Goal: Communication & Community: Answer question/provide support

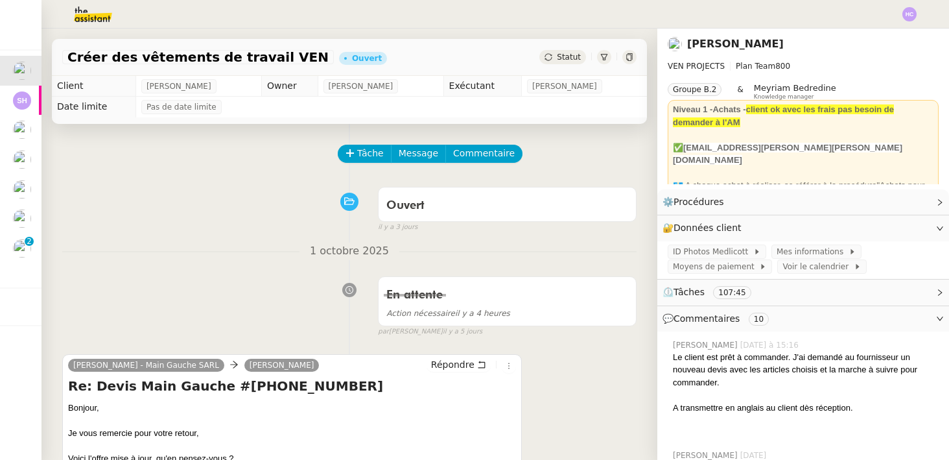
scroll to position [215, 0]
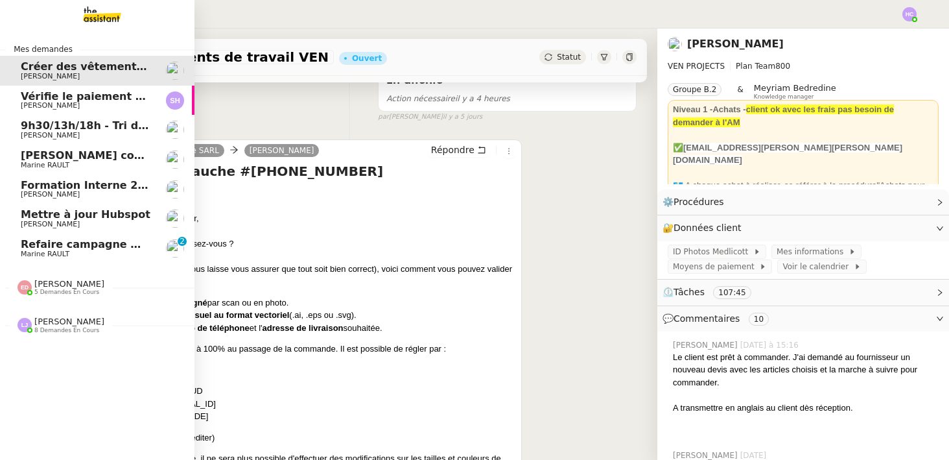
click at [100, 251] on span "Marine RAULT" at bounding box center [86, 254] width 131 height 8
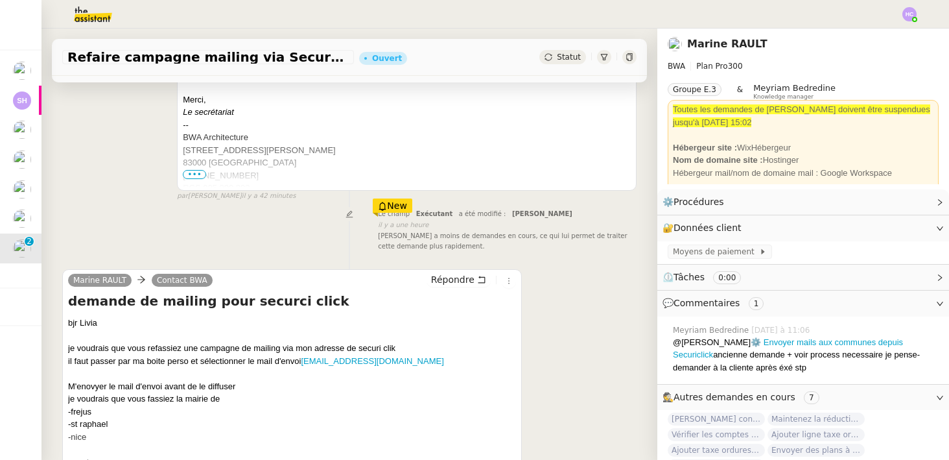
scroll to position [479, 0]
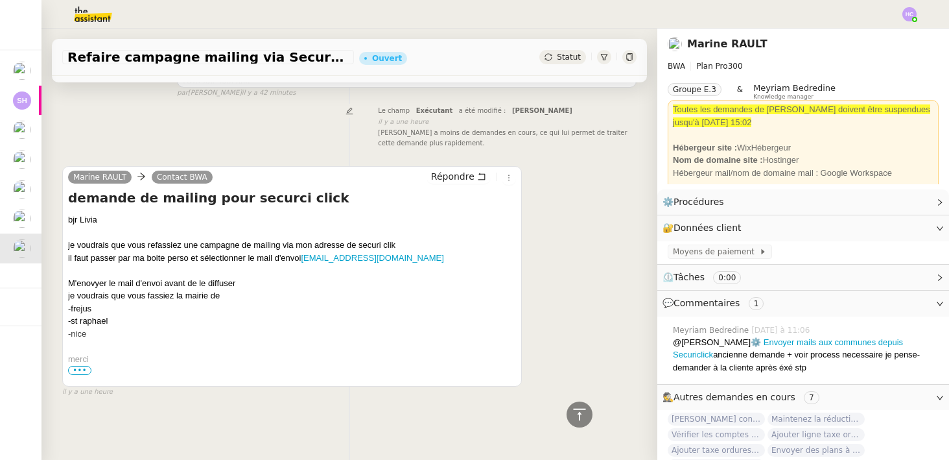
click at [77, 372] on span "•••" at bounding box center [79, 370] width 23 height 9
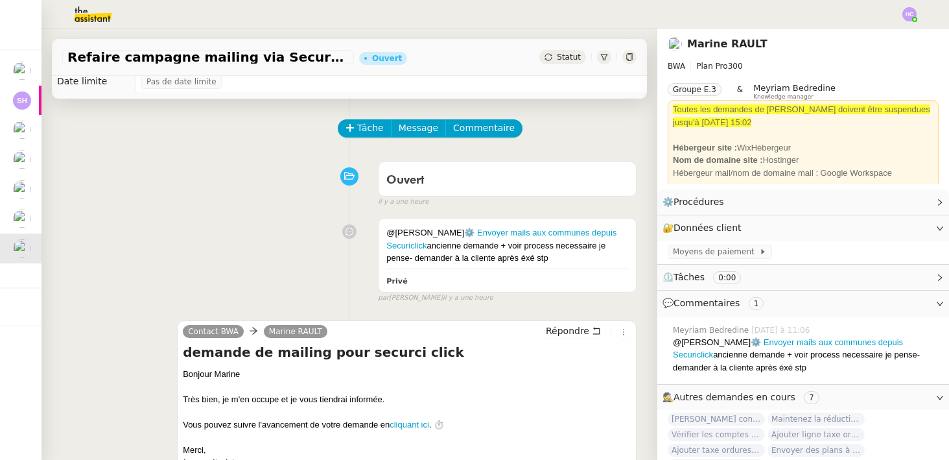
scroll to position [0, 0]
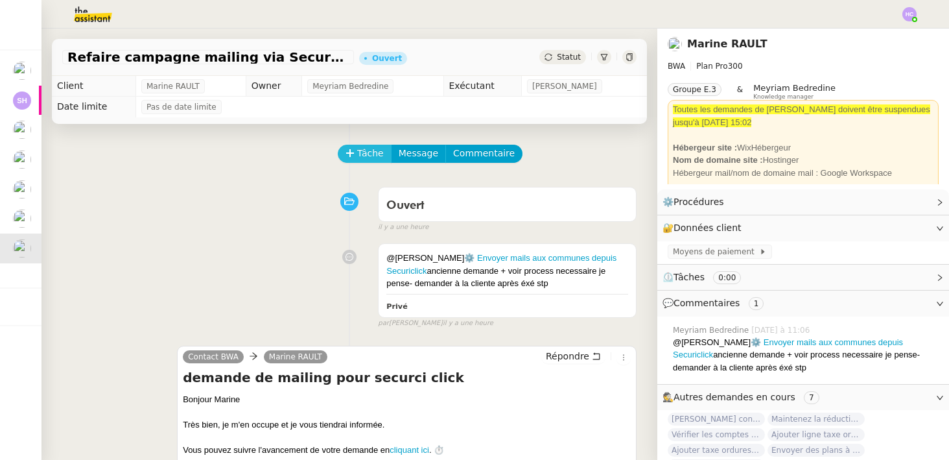
click at [363, 152] on span "Tâche" at bounding box center [370, 153] width 27 height 15
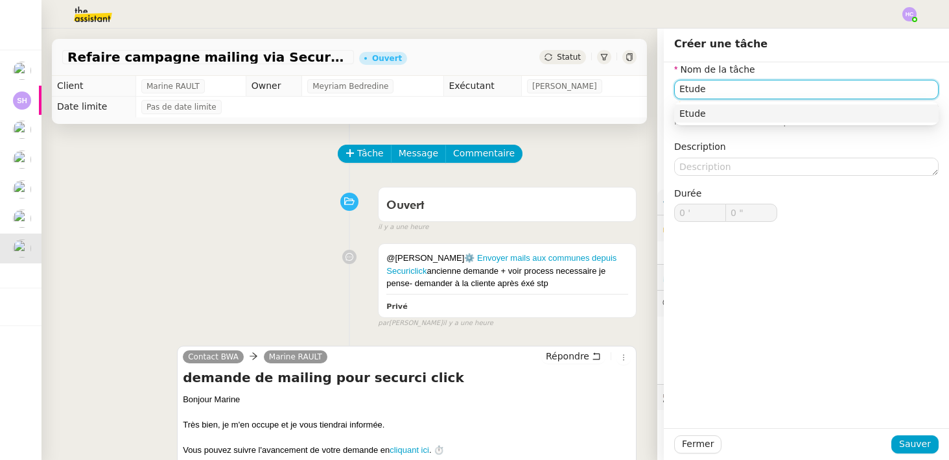
click at [683, 109] on div "Etude" at bounding box center [807, 114] width 254 height 12
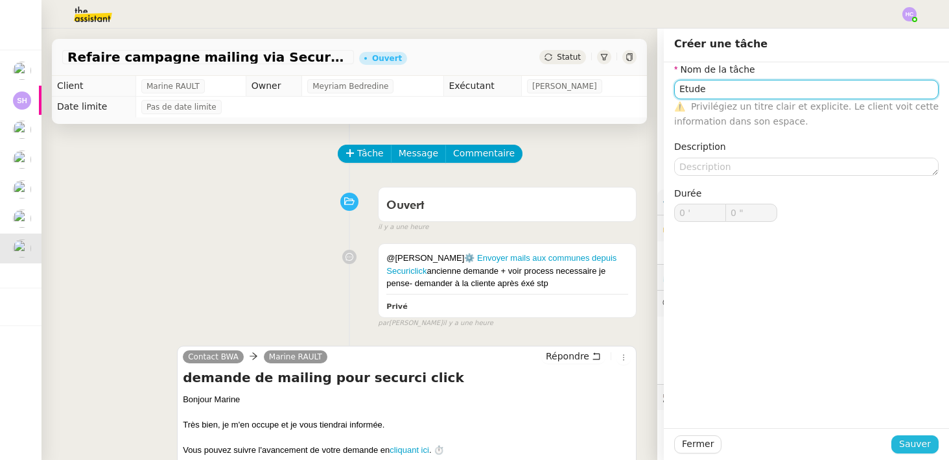
type input "Etude"
click at [924, 445] on span "Sauver" at bounding box center [915, 443] width 32 height 15
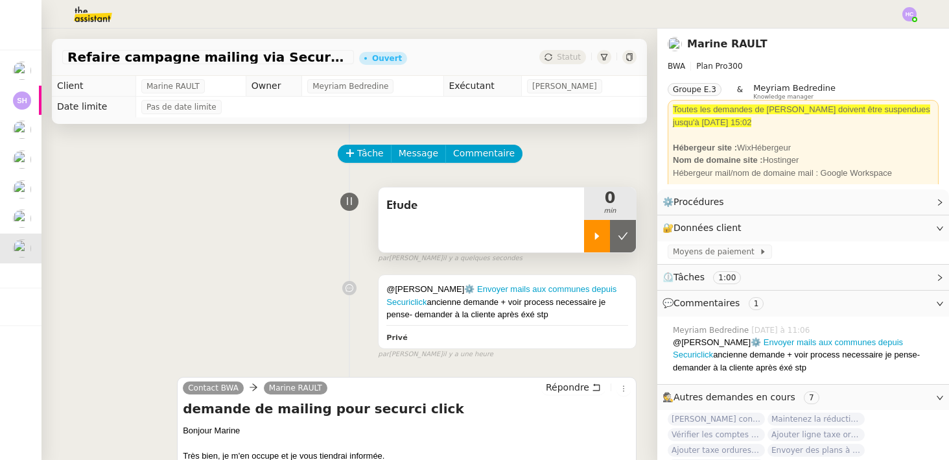
click at [596, 239] on icon at bounding box center [597, 236] width 10 height 10
click at [612, 230] on div at bounding box center [610, 236] width 52 height 32
click at [614, 230] on button at bounding box center [623, 236] width 26 height 32
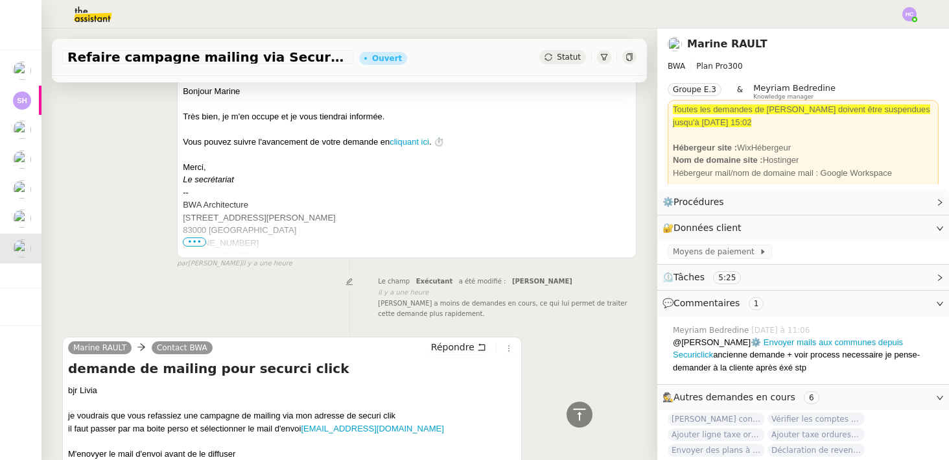
scroll to position [529, 0]
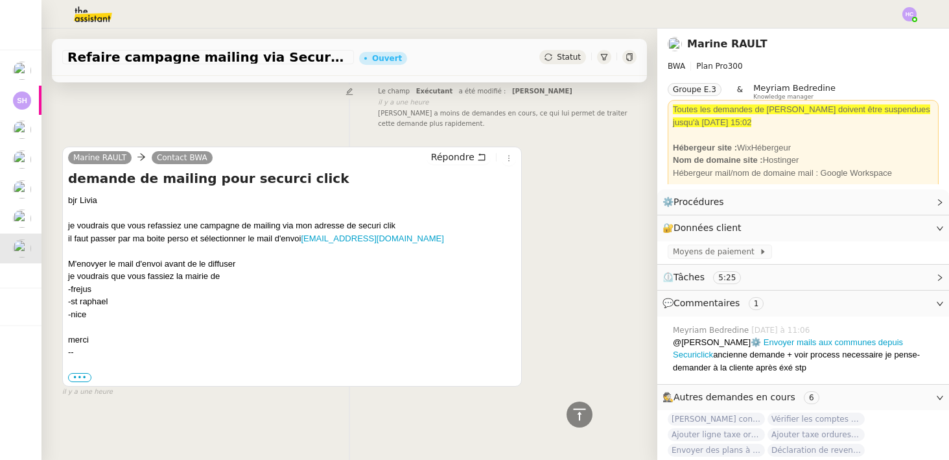
click at [104, 203] on div "bjr Livia" at bounding box center [292, 200] width 448 height 13
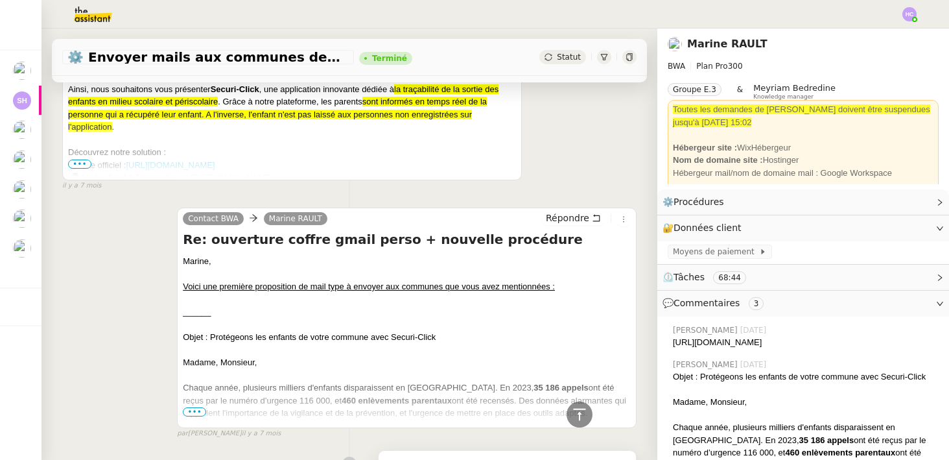
scroll to position [5847, 0]
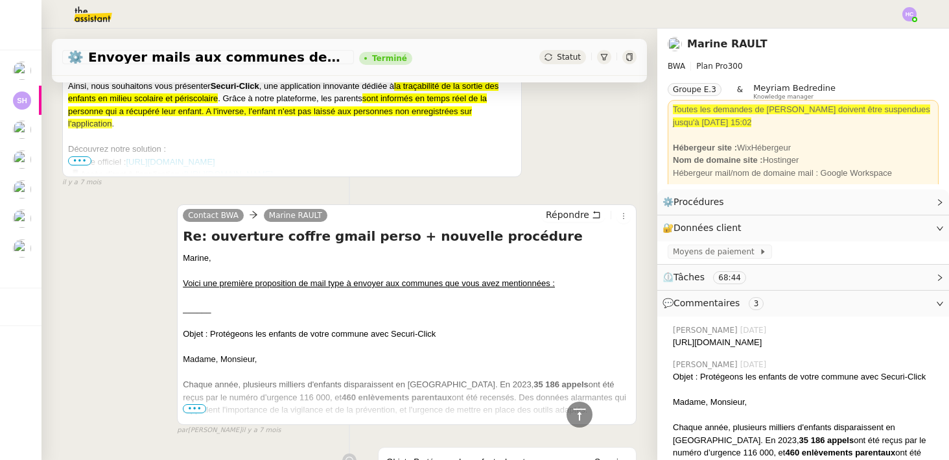
click at [455, 288] on u "Voici une première proposition de mail type à envoyer aux communes que vous ave…" at bounding box center [369, 283] width 372 height 10
click at [454, 288] on u "Voici une première proposition de mail type à envoyer aux communes que vous ave…" at bounding box center [369, 283] width 372 height 10
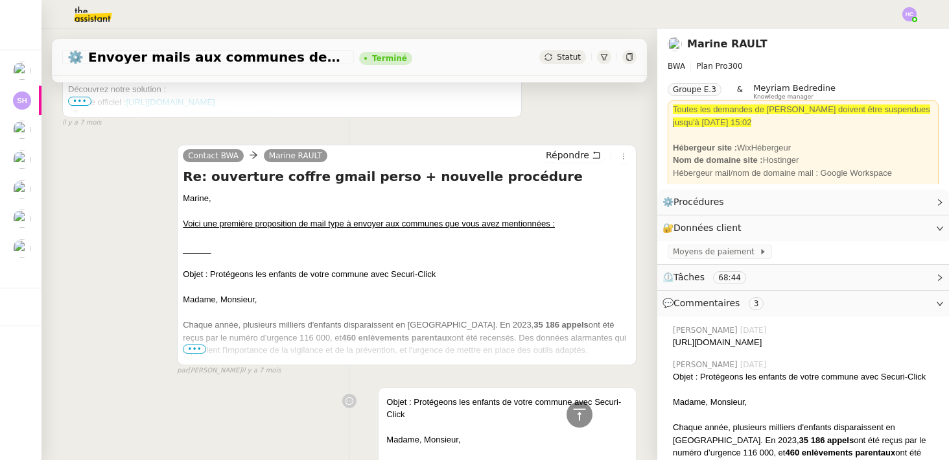
scroll to position [5930, 0]
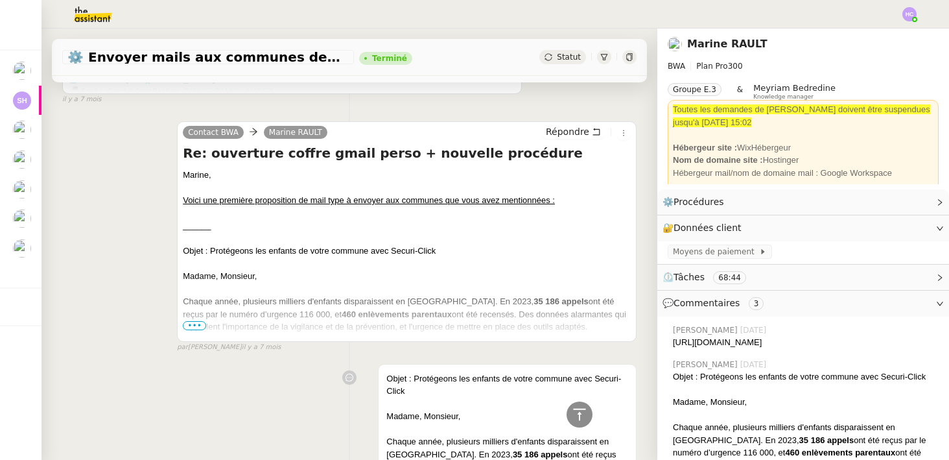
click at [200, 330] on span "•••" at bounding box center [194, 325] width 23 height 9
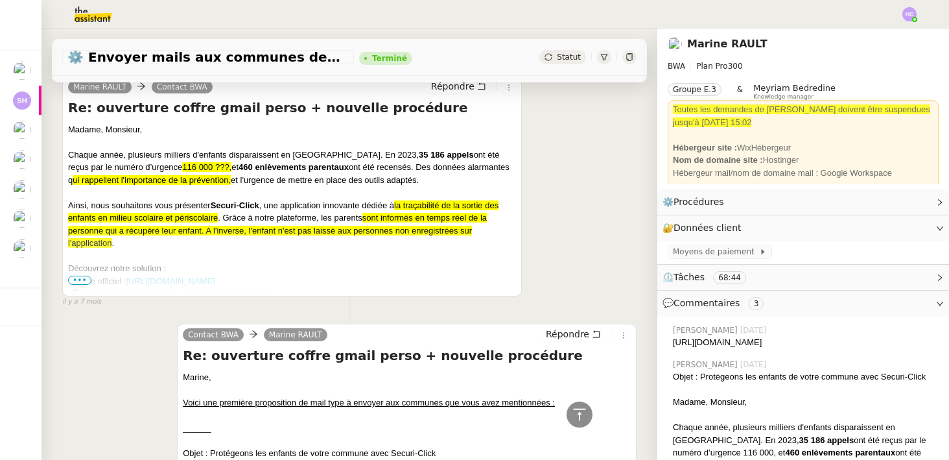
scroll to position [5727, 0]
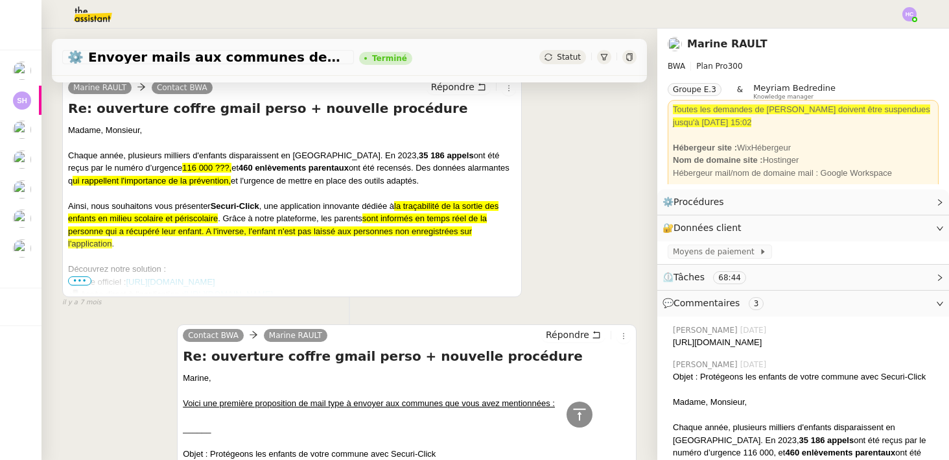
click at [83, 285] on span "•••" at bounding box center [79, 280] width 23 height 9
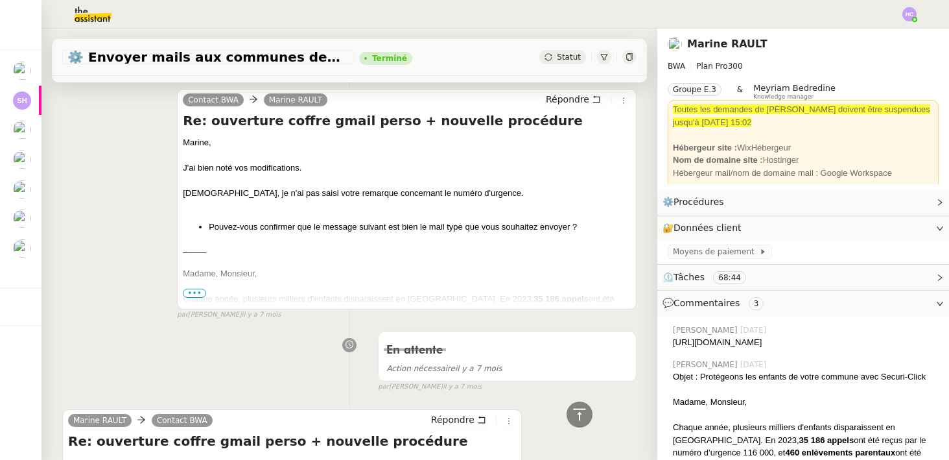
scroll to position [5388, 0]
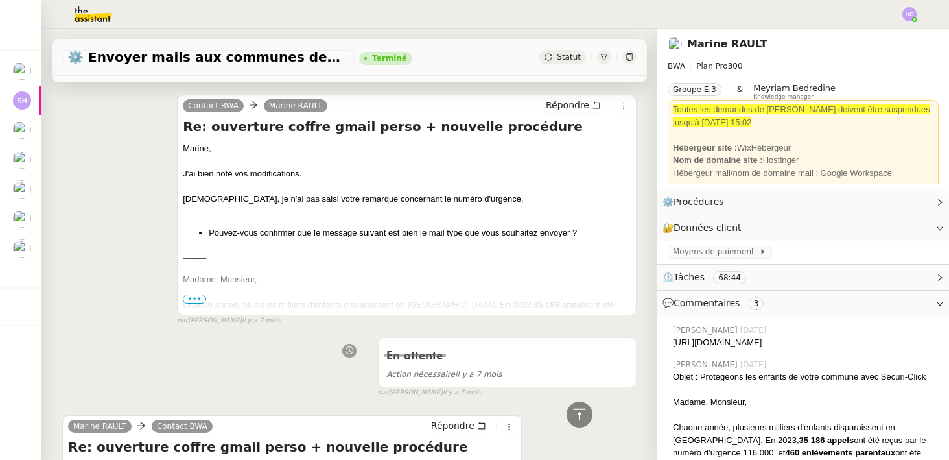
click at [191, 303] on span "•••" at bounding box center [194, 298] width 23 height 9
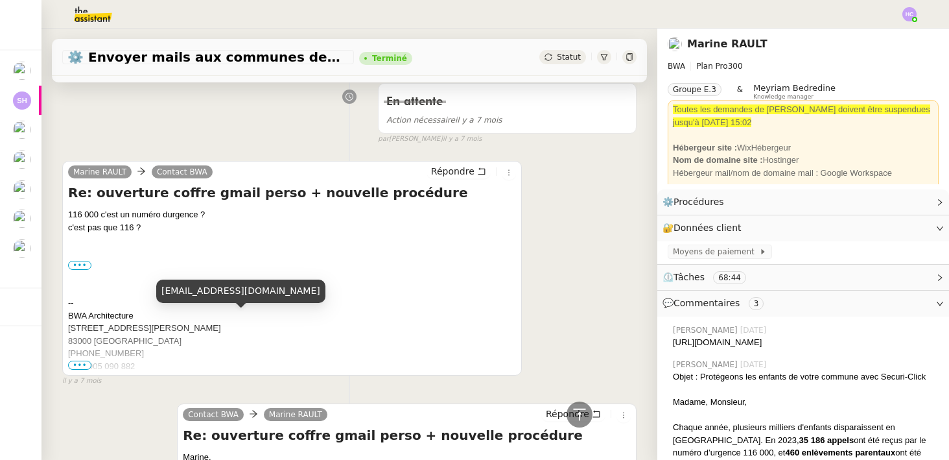
scroll to position [5024, 0]
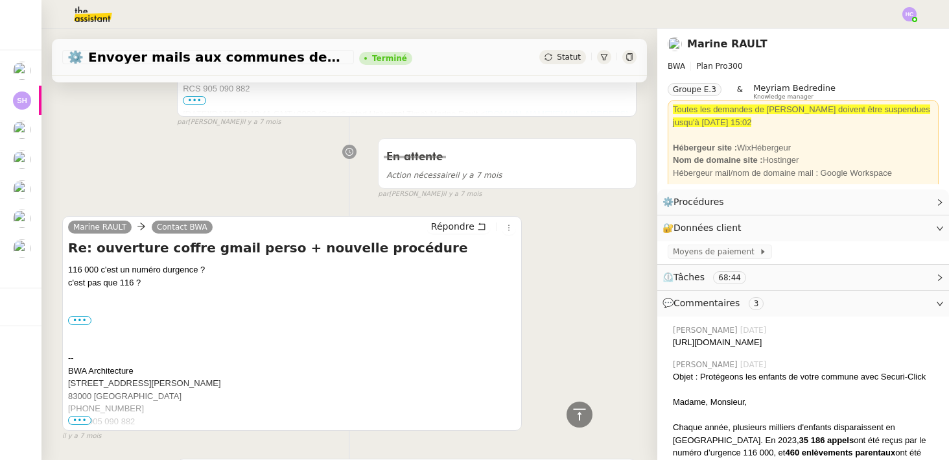
click at [148, 289] on div "c'est pas que 116 ?" at bounding box center [292, 282] width 448 height 13
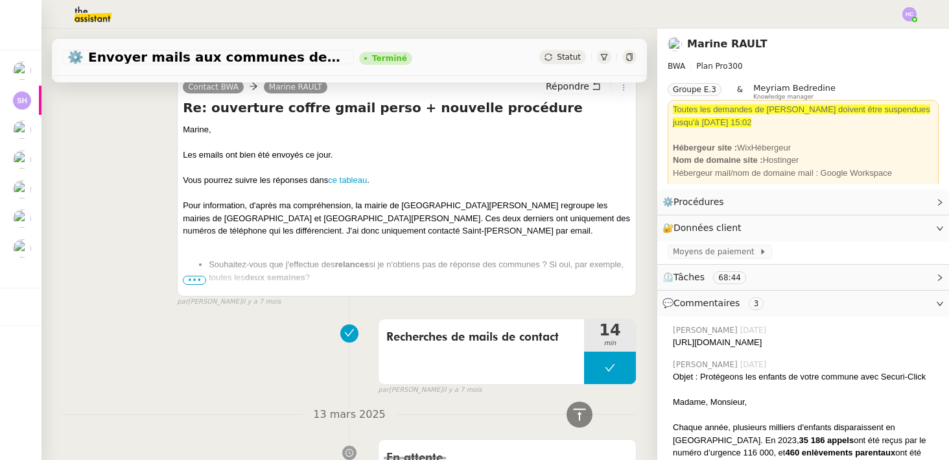
scroll to position [4220, 0]
click at [346, 184] on link "ce tableau" at bounding box center [347, 179] width 39 height 10
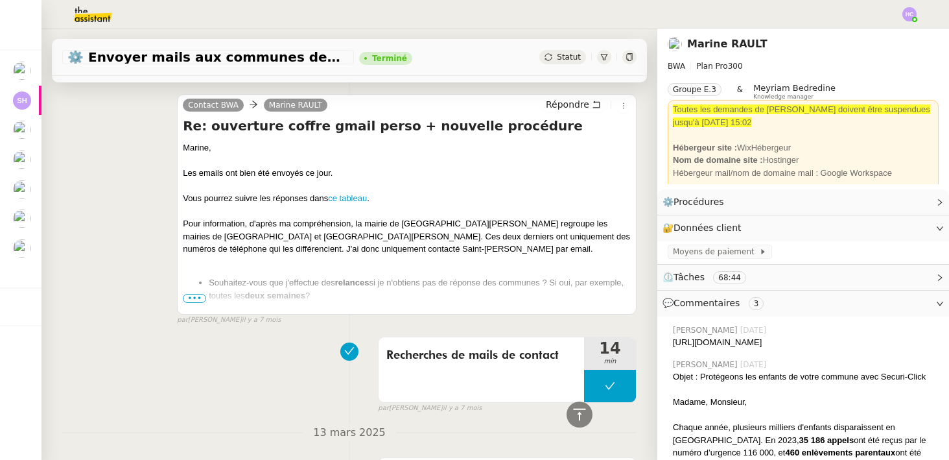
scroll to position [4209, 0]
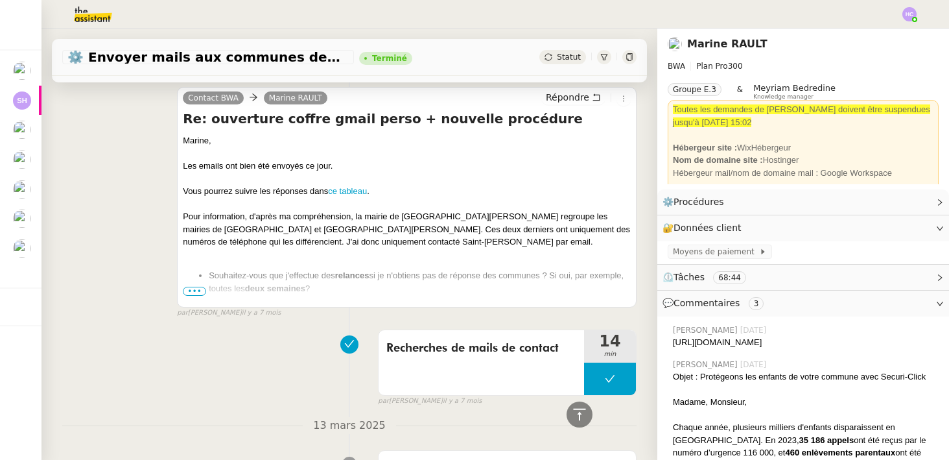
click at [198, 296] on span "•••" at bounding box center [194, 291] width 23 height 9
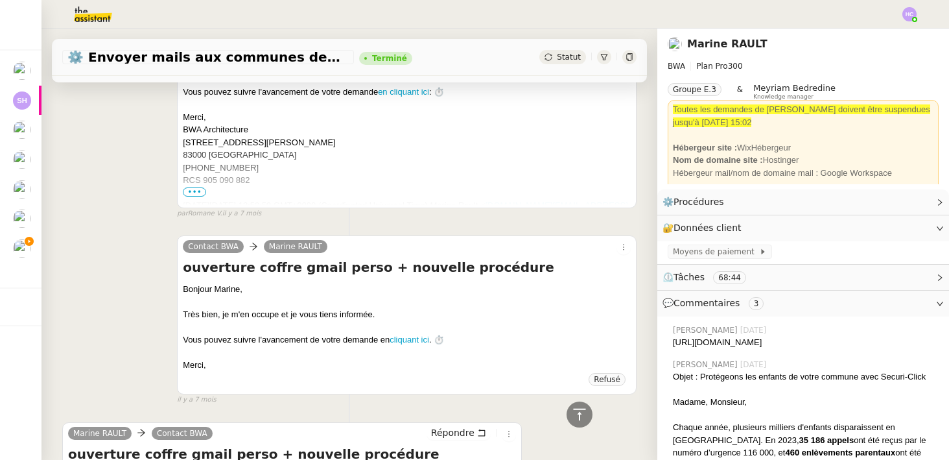
scroll to position [10231, 0]
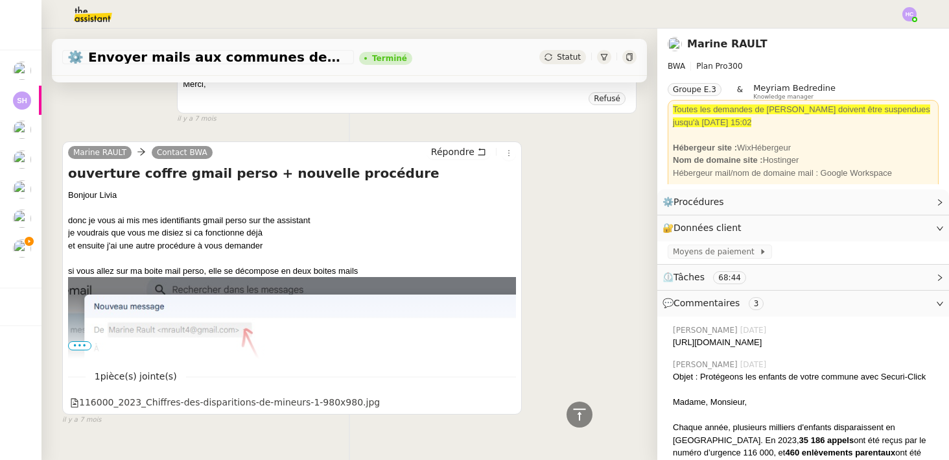
click at [83, 341] on span "•••" at bounding box center [79, 345] width 23 height 9
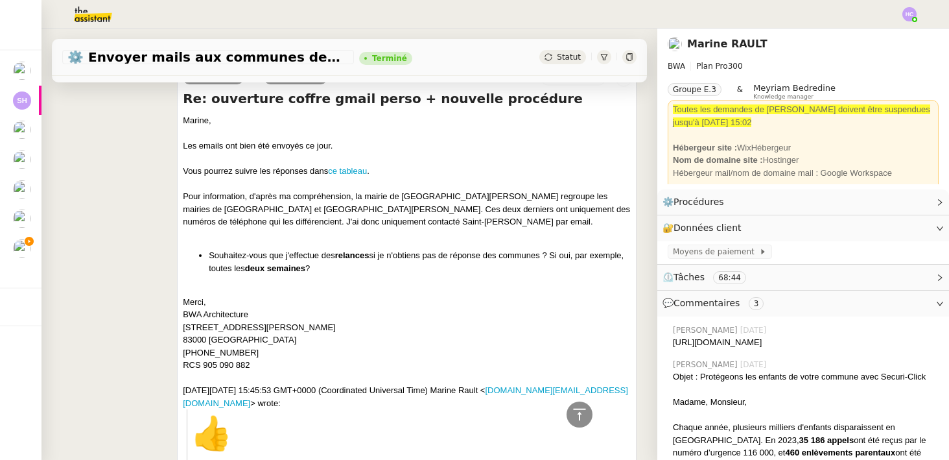
scroll to position [4225, 0]
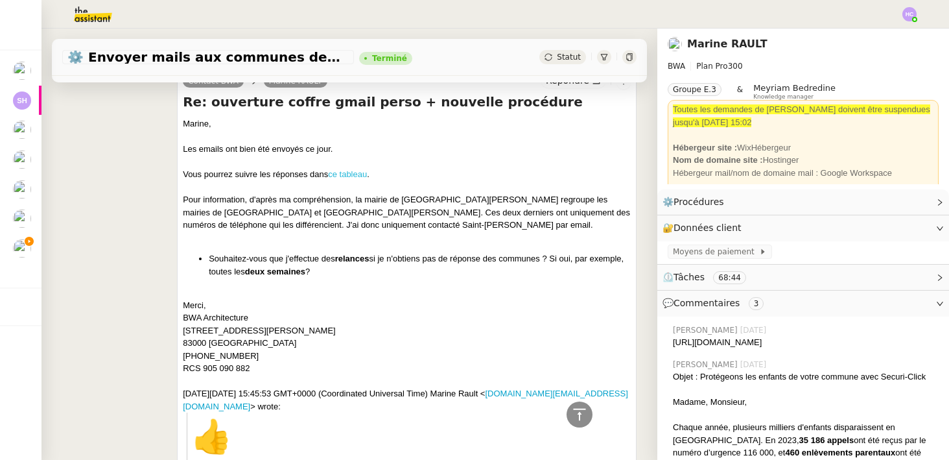
click at [339, 179] on link "ce tableau" at bounding box center [347, 174] width 39 height 10
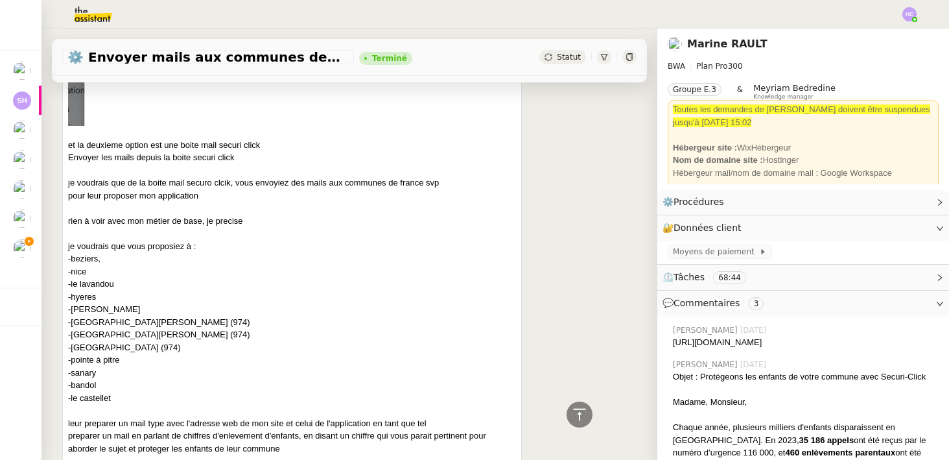
scroll to position [10654, 0]
click at [903, 223] on link "Modifier" at bounding box center [904, 227] width 37 height 15
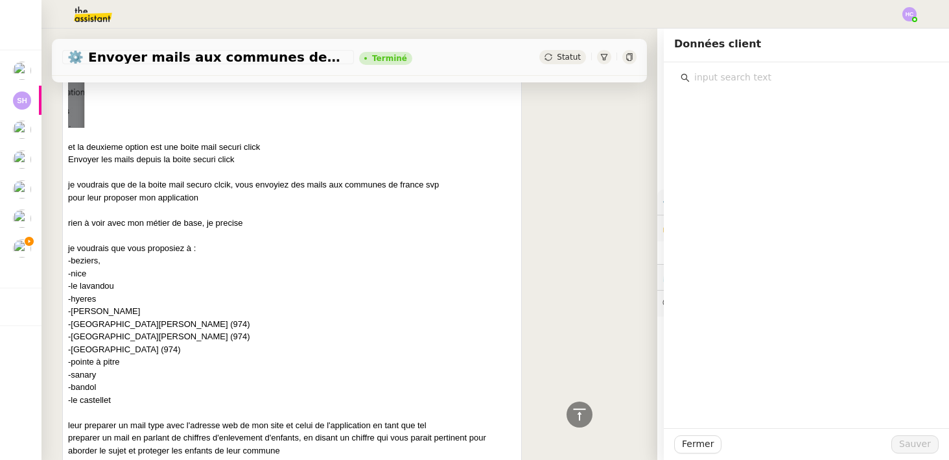
click at [741, 79] on input "text" at bounding box center [811, 78] width 243 height 18
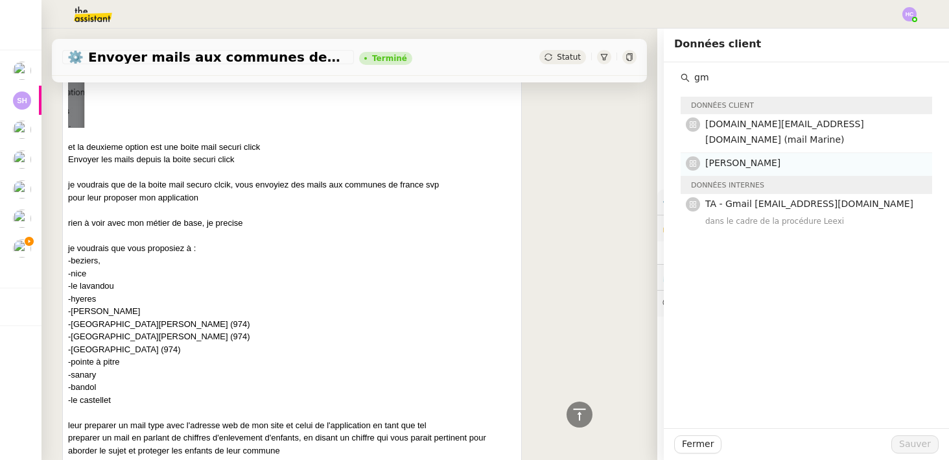
type input "gm"
click at [760, 156] on h4 "Gmail Perso" at bounding box center [815, 163] width 219 height 15
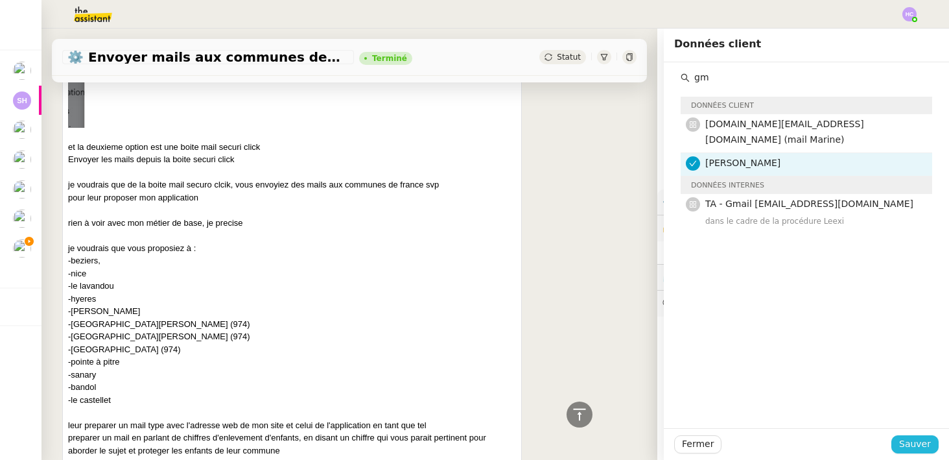
click at [903, 443] on span "Sauver" at bounding box center [915, 443] width 32 height 15
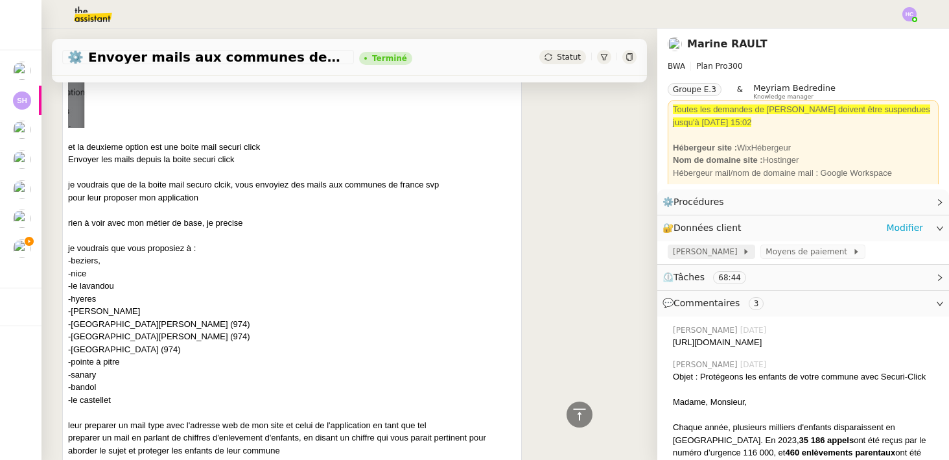
click at [691, 254] on span "Gmail Perso" at bounding box center [707, 251] width 69 height 13
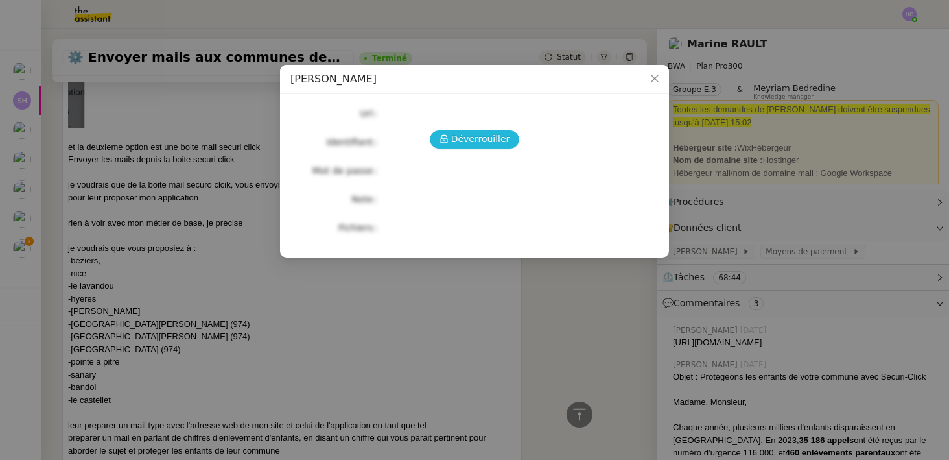
click at [453, 145] on button "Déverrouiller" at bounding box center [475, 139] width 90 height 18
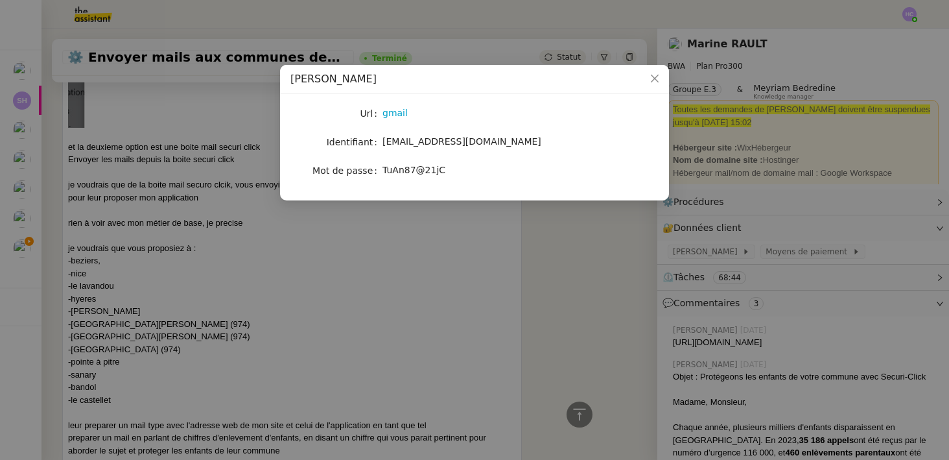
click at [407, 272] on nz-modal-container "Gmail Perso Url gmail Identifiant mrault4@gmail.com Mot de passe TuAn87@21jC" at bounding box center [474, 230] width 949 height 460
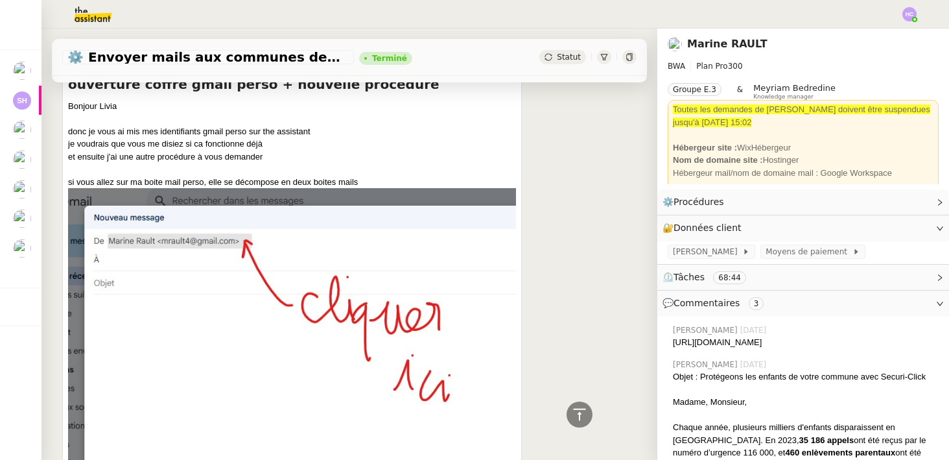
scroll to position [10321, 0]
click at [696, 252] on span "Gmail Perso" at bounding box center [707, 251] width 69 height 13
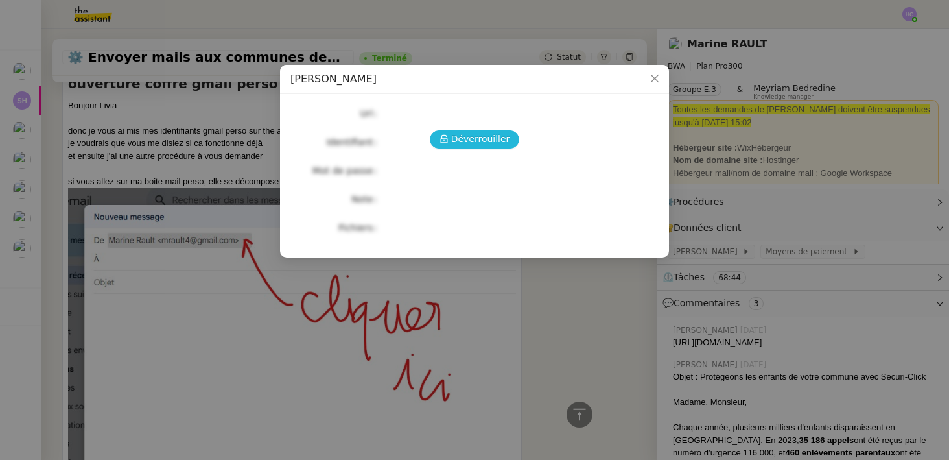
click at [486, 138] on span "Déverrouiller" at bounding box center [480, 139] width 59 height 15
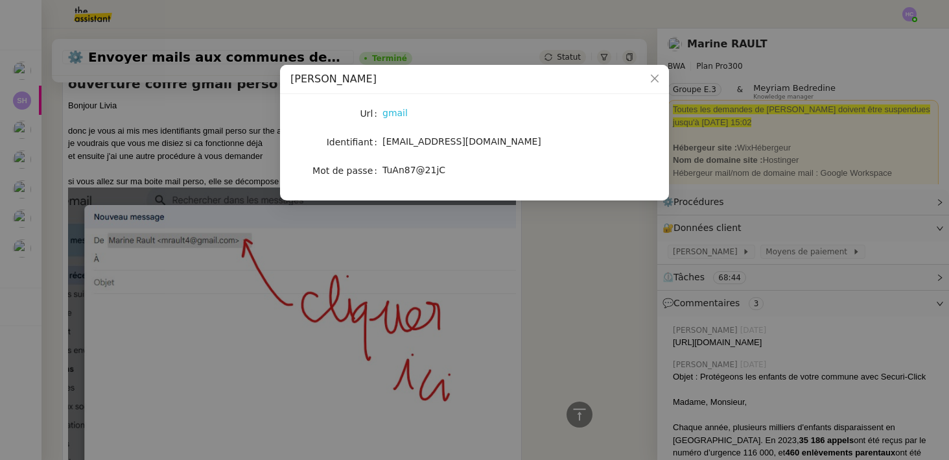
click at [394, 114] on link "gmail" at bounding box center [395, 113] width 25 height 10
click at [413, 143] on span "mrault4@gmail.com" at bounding box center [462, 141] width 159 height 10
copy span "mrault4@gmail.com"
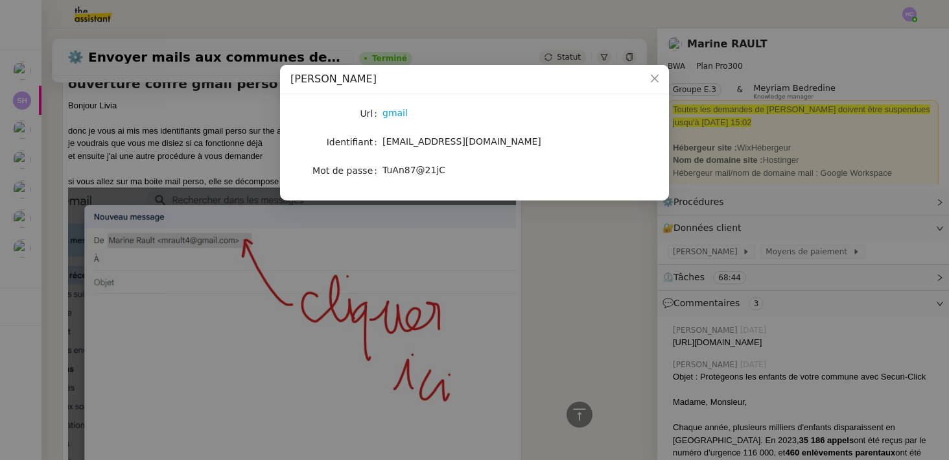
click at [556, 228] on nz-modal-container "Gmail Perso Url gmail Identifiant mrault4@gmail.com Mot de passe TuAn87@21jC" at bounding box center [474, 230] width 949 height 460
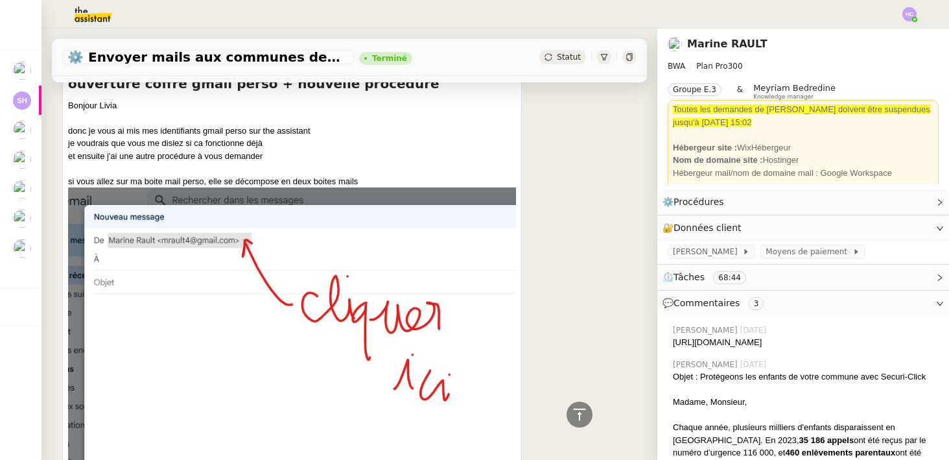
scroll to position [10919, 0]
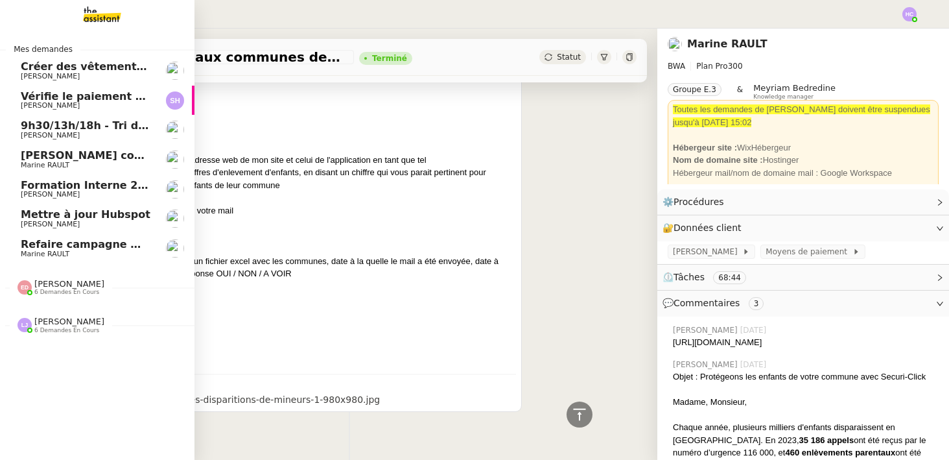
click at [86, 70] on span "Créer des vêtements de travail VEN" at bounding box center [125, 66] width 209 height 12
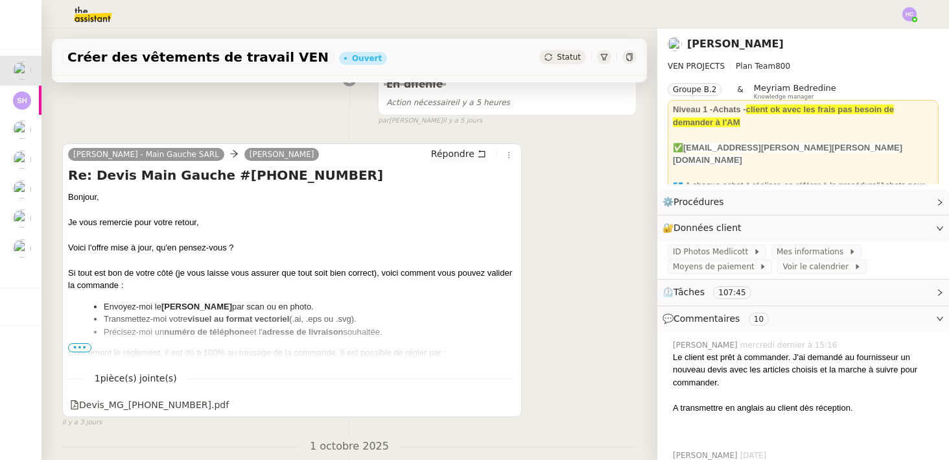
scroll to position [290, 0]
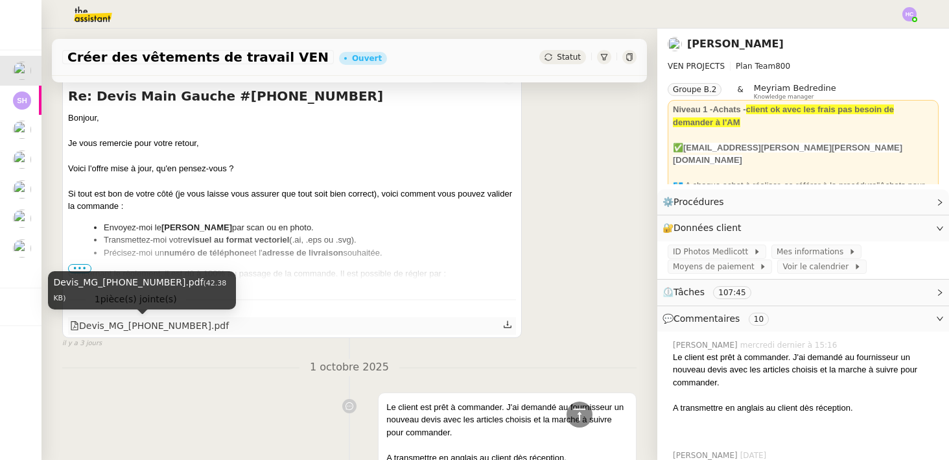
click at [143, 326] on div "Devis_MG_[PHONE_NUMBER].pdf" at bounding box center [149, 325] width 159 height 15
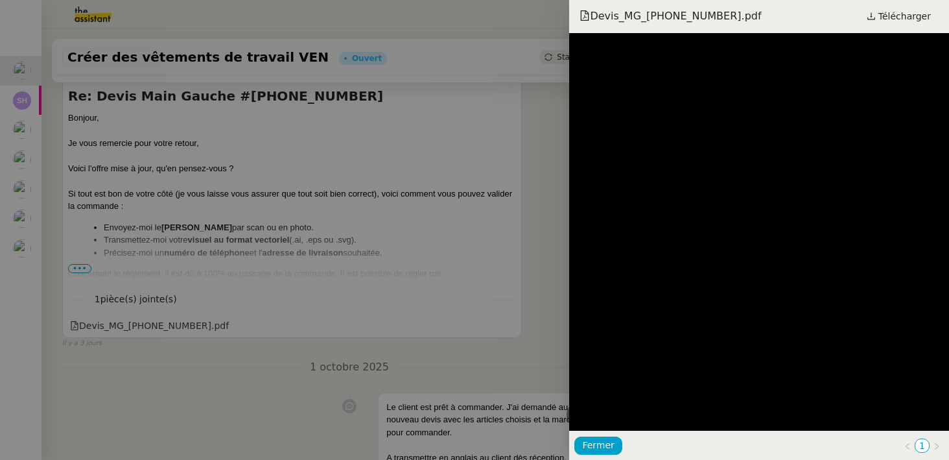
click at [281, 309] on div at bounding box center [474, 230] width 949 height 460
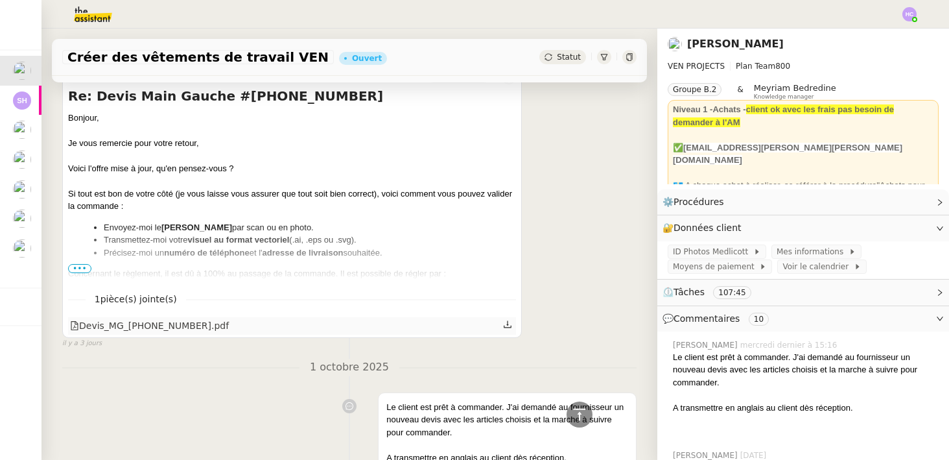
click at [509, 326] on icon at bounding box center [507, 324] width 9 height 9
click at [83, 264] on span "•••" at bounding box center [79, 268] width 23 height 9
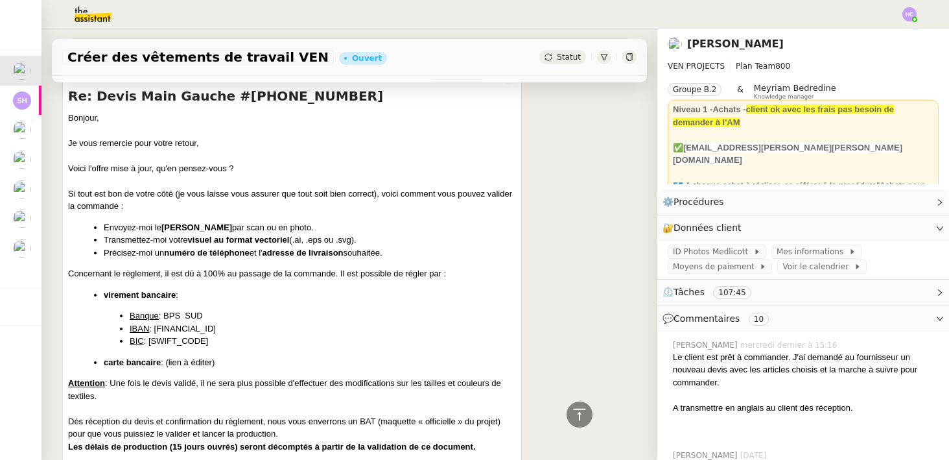
scroll to position [0, 0]
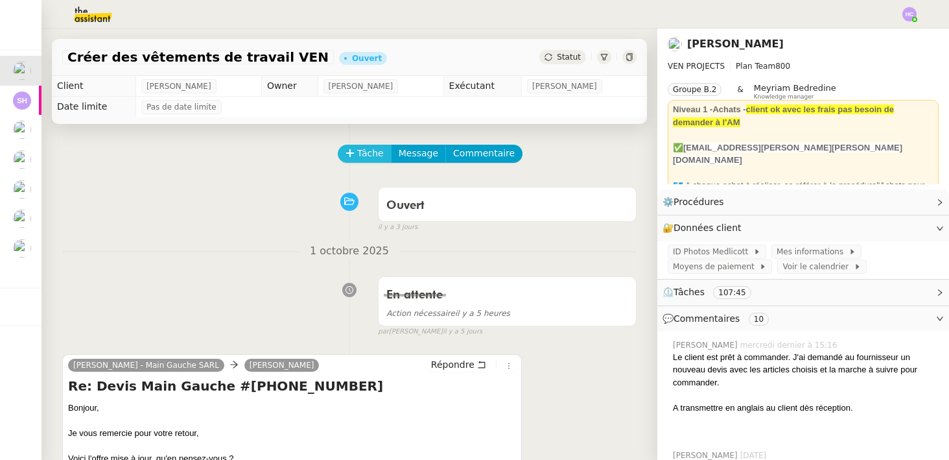
click at [373, 148] on span "Tâche" at bounding box center [370, 153] width 27 height 15
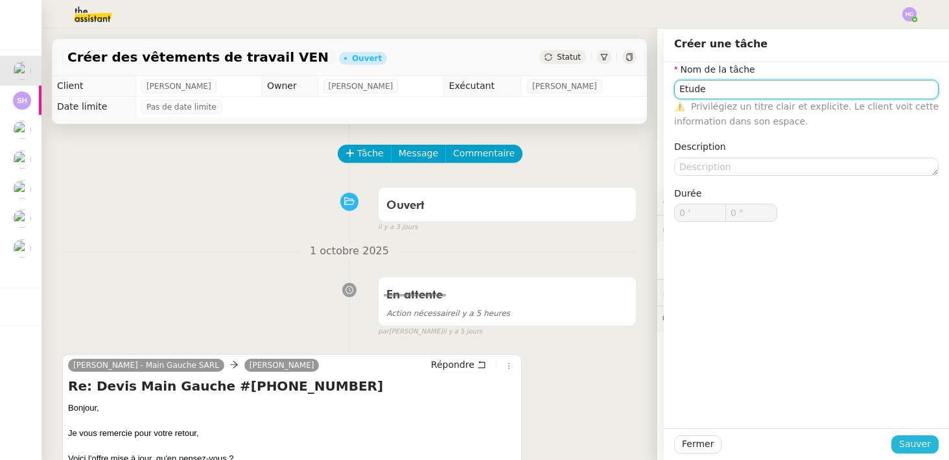
type input "Etude"
click at [914, 446] on span "Sauver" at bounding box center [915, 443] width 32 height 15
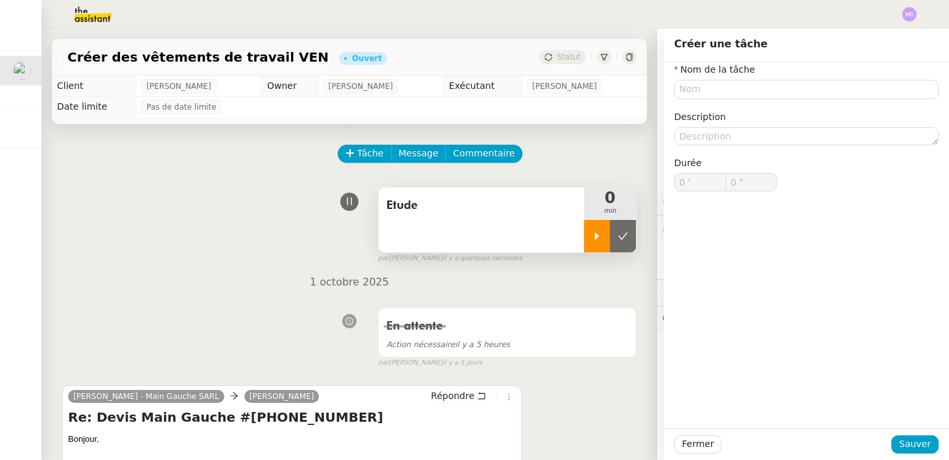
type input "0 '"
type input "0 ""
click at [591, 242] on div at bounding box center [597, 236] width 26 height 32
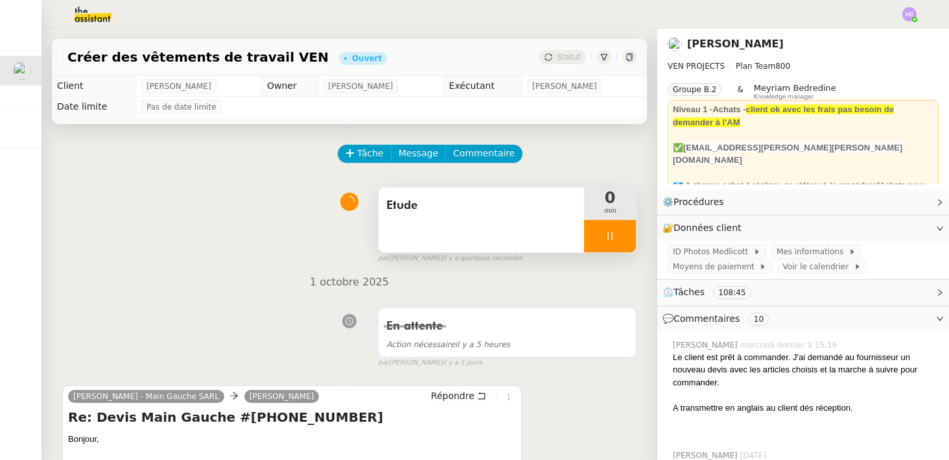
click at [478, 215] on div "Etude" at bounding box center [481, 205] width 190 height 21
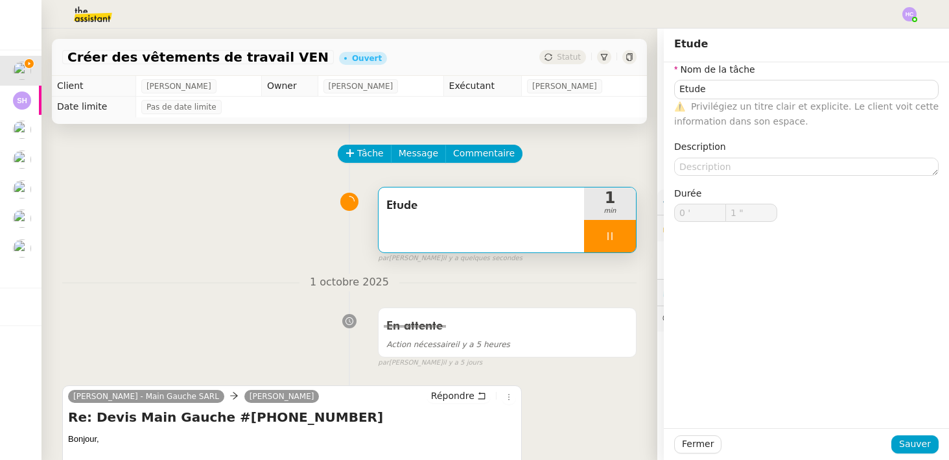
type input "2 ""
click at [501, 276] on nz-divider "1 octobre 2025" at bounding box center [349, 283] width 575 height 18
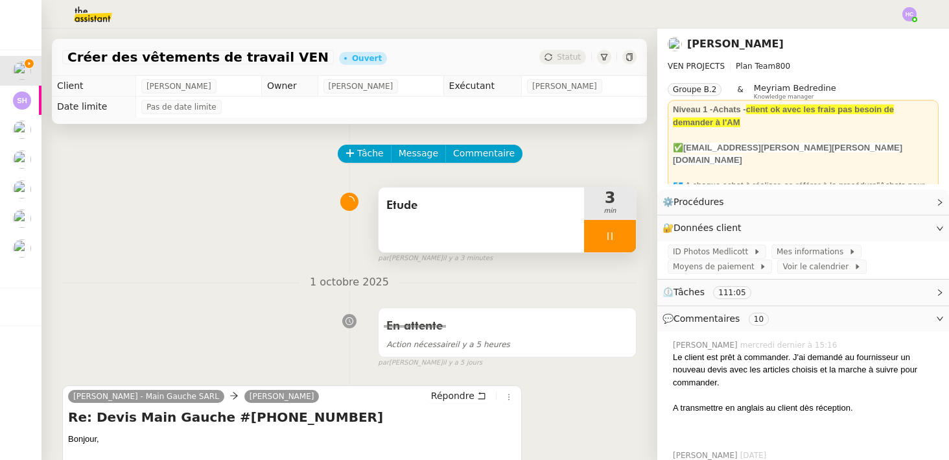
click at [445, 220] on div "Etude" at bounding box center [482, 219] width 206 height 65
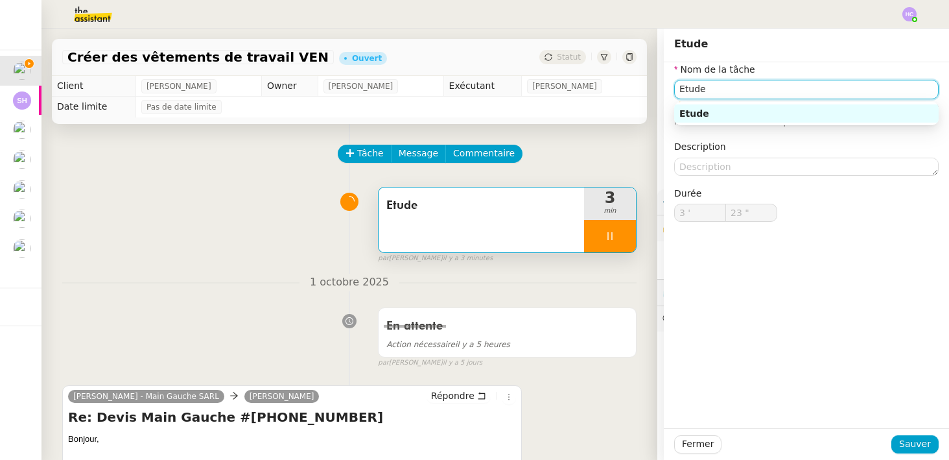
drag, startPoint x: 730, startPoint y: 89, endPoint x: 610, endPoint y: 83, distance: 120.1
click at [610, 83] on app-ticket "Créer des vêtements de travail VEN Ouvert Statut Client Charles Medlicott Owner…" at bounding box center [496, 244] width 908 height 431
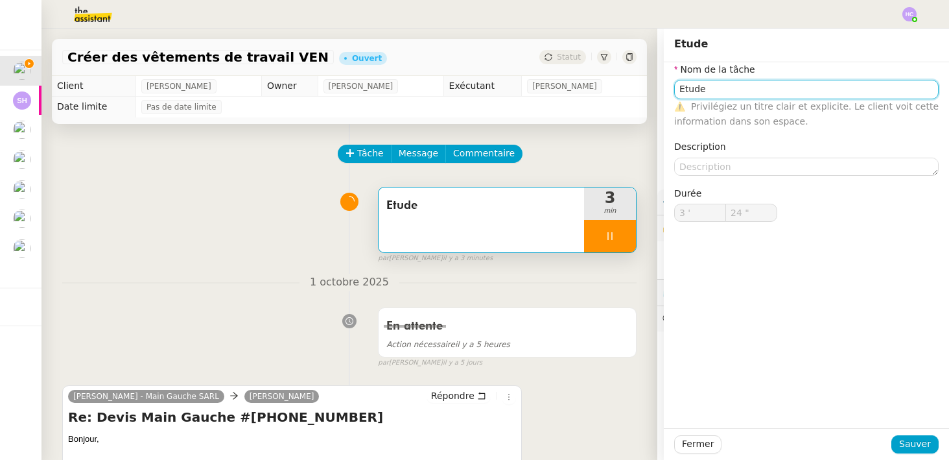
type input "25 ""
type input "Etude &"
type input "26 ""
type input "Etude & tr"
type input "27 ""
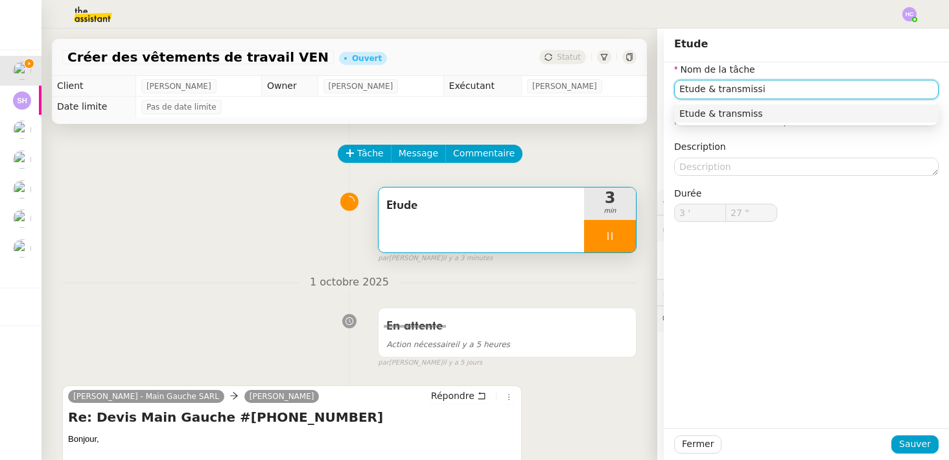
type input "Etude & transmissio"
type input "28 ""
type input "Etude & transmission d'inf"
type input "29 ""
type input "Etude & transmission d'informati"
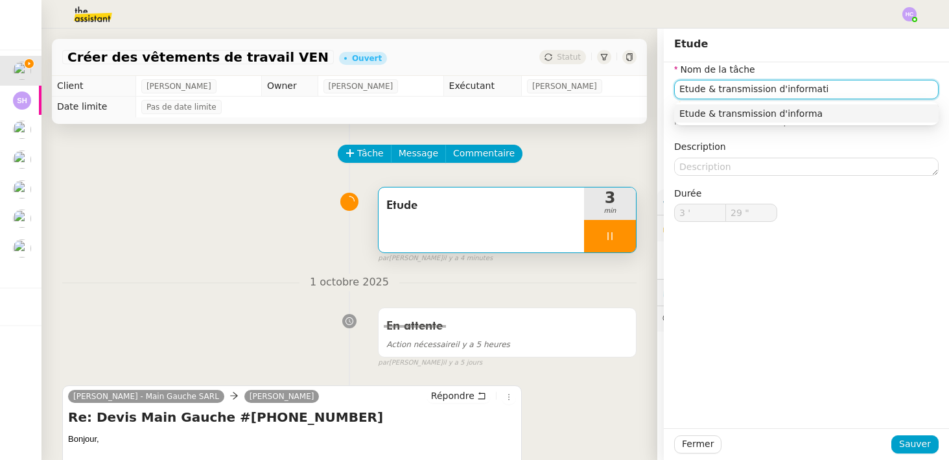
type input "30 ""
type input "Etude & transmission d'informations"
type input "31 ""
type input "Etude & transmission d'informations"
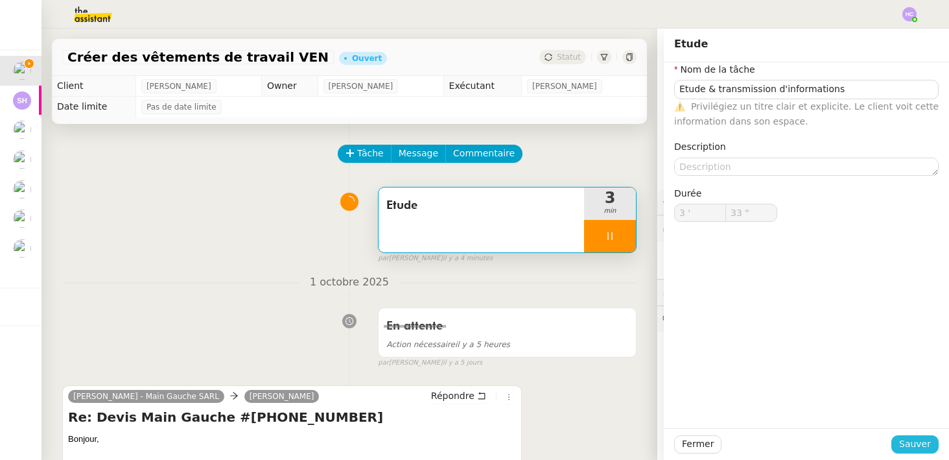
click at [914, 441] on span "Sauver" at bounding box center [915, 443] width 32 height 15
type input "34 ""
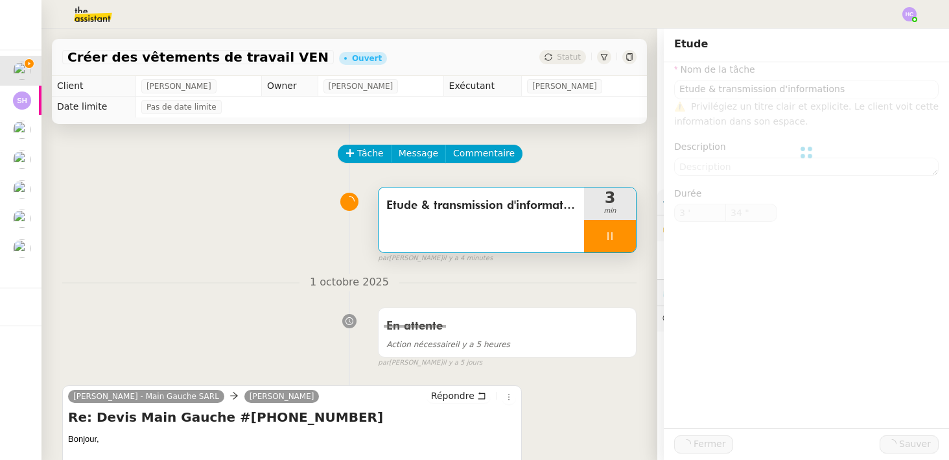
type input "Etude & transmission d'informations"
type input "3 '"
type input "34 ""
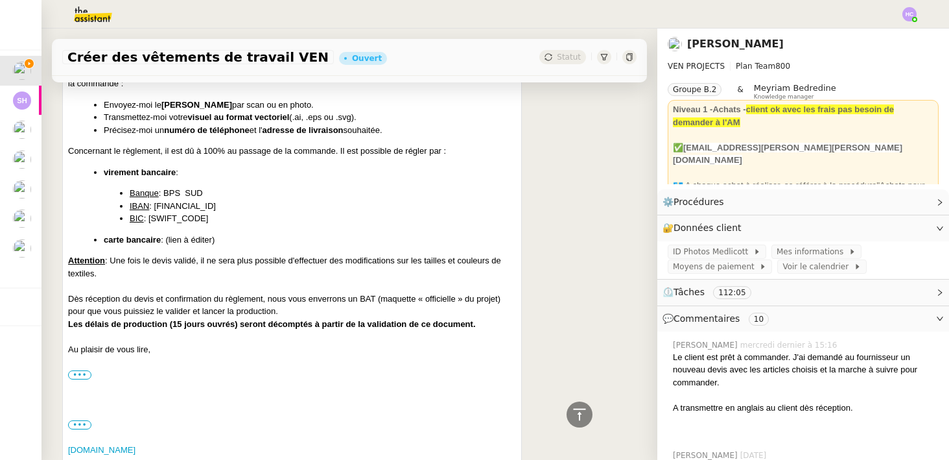
scroll to position [441, 0]
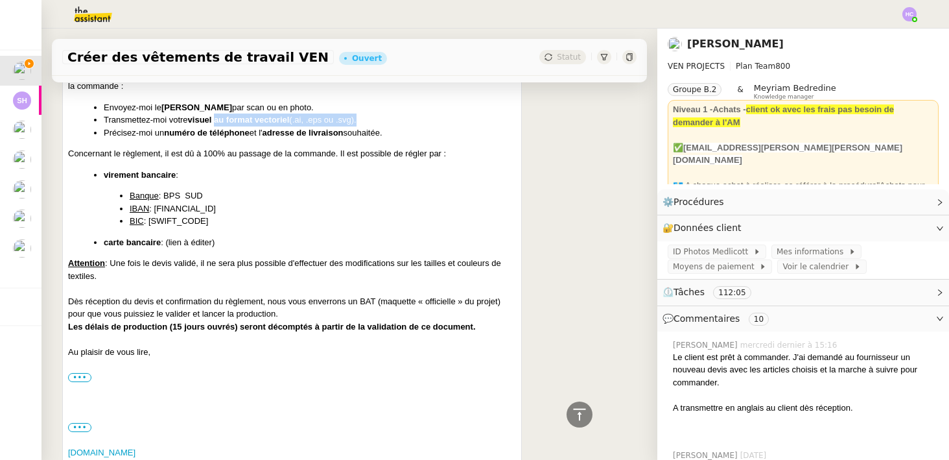
drag, startPoint x: 366, startPoint y: 119, endPoint x: 217, endPoint y: 126, distance: 148.6
click at [217, 126] on li "Transmettez-moi votre visuel au format vectoriel (.ai, .eps ou .svg)." at bounding box center [310, 119] width 412 height 13
copy font "au format vectoriel (.ai, .eps ou .svg)."
drag, startPoint x: 398, startPoint y: 136, endPoint x: 216, endPoint y: 125, distance: 181.9
click at [216, 125] on ul "Envoyez-moi le devis signé par scan ou en photo. Transmettez-moi votre visuel a…" at bounding box center [292, 120] width 448 height 38
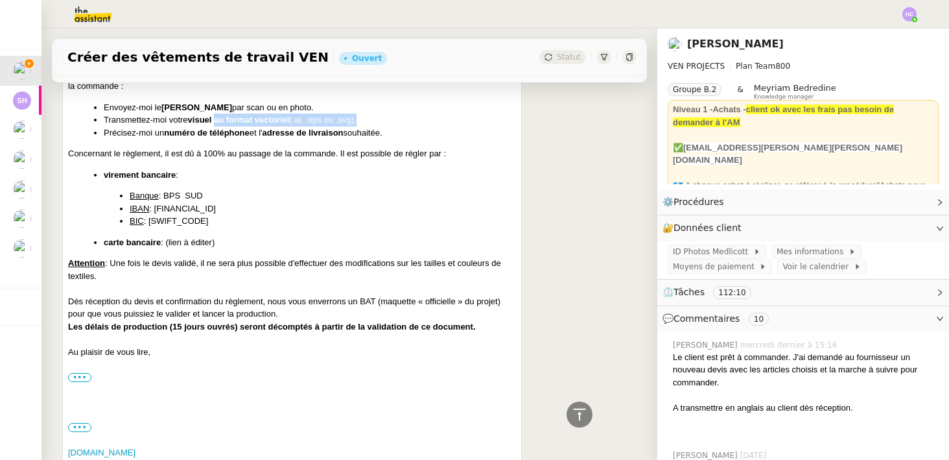
copy ul "au format vectoriel (.ai, .eps ou .svg). Précisez-moi un numéro de téléphone et…"
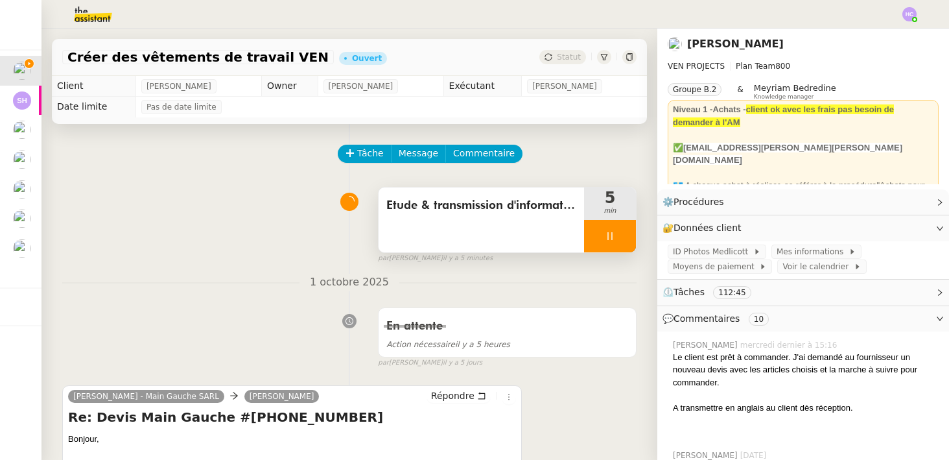
click at [600, 234] on div at bounding box center [610, 236] width 52 height 32
click at [600, 235] on icon at bounding box center [597, 236] width 10 height 10
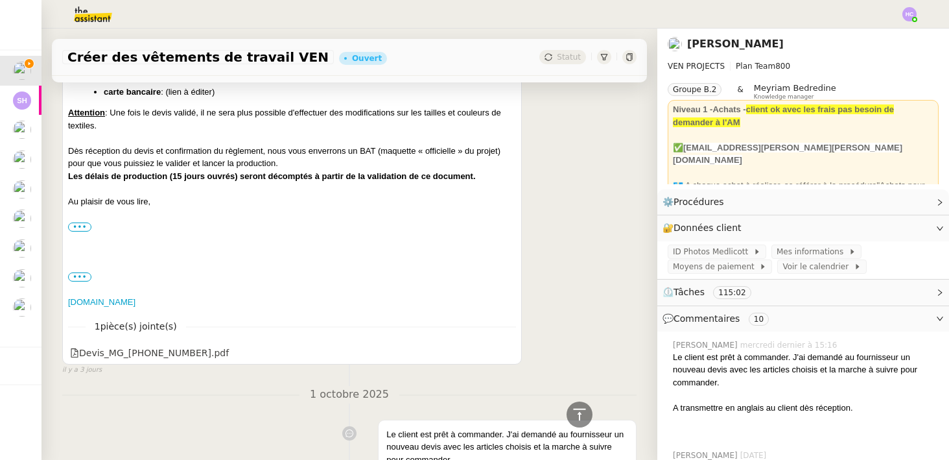
scroll to position [679, 0]
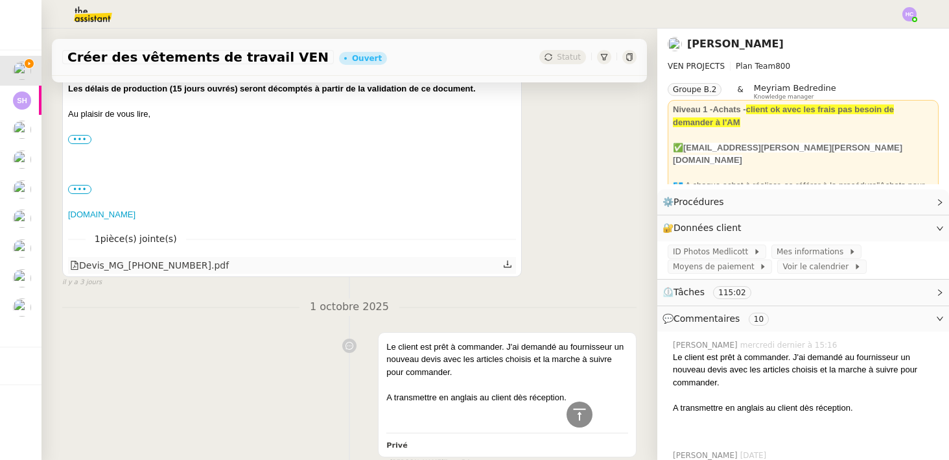
click at [505, 267] on icon at bounding box center [507, 263] width 9 height 9
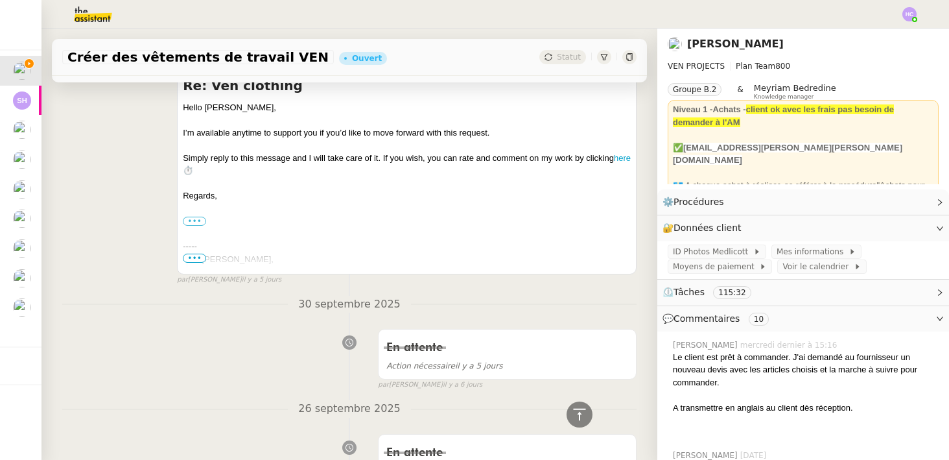
scroll to position [1809, 0]
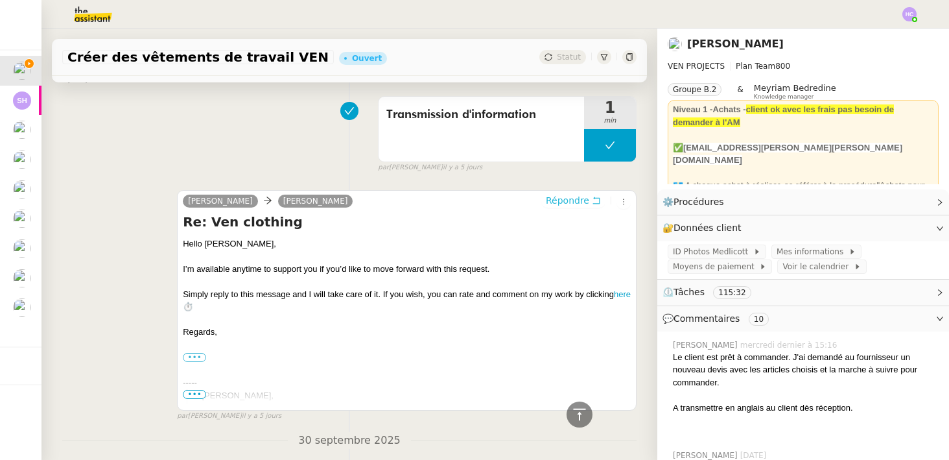
click at [570, 200] on span "Répondre" at bounding box center [567, 200] width 43 height 13
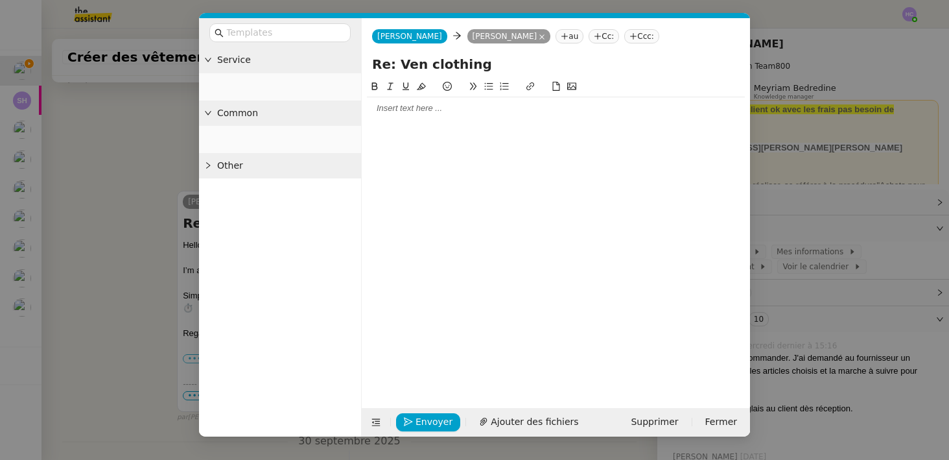
scroll to position [1910, 0]
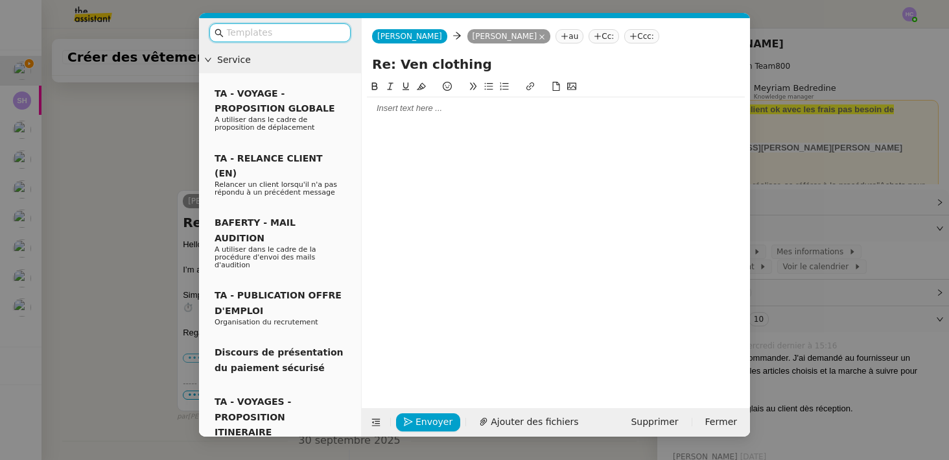
click at [436, 108] on div at bounding box center [556, 108] width 378 height 12
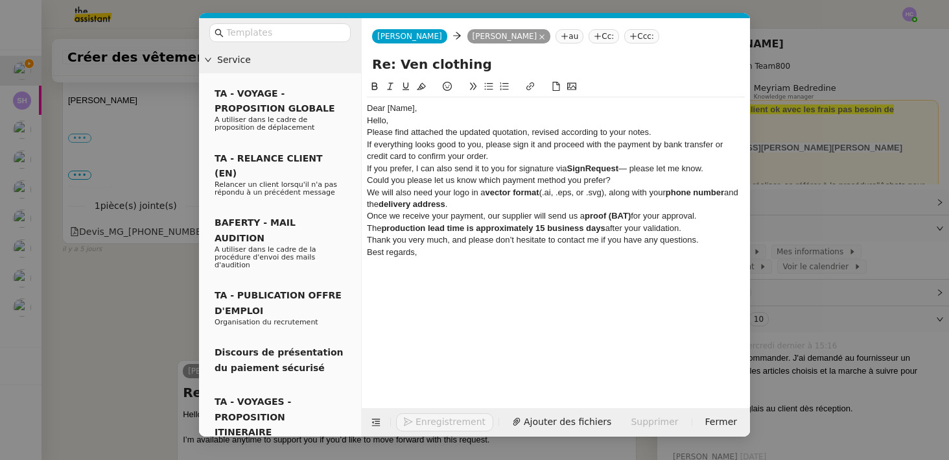
scroll to position [2080, 0]
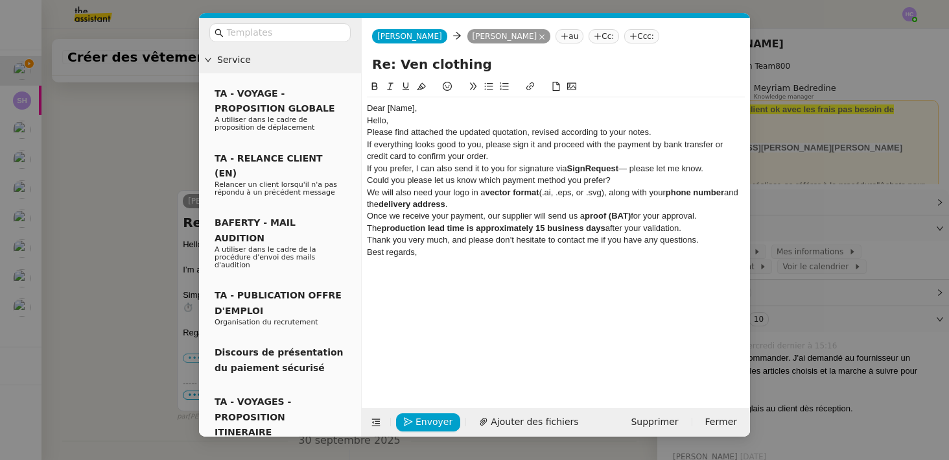
click at [414, 108] on div "Dear [Name]," at bounding box center [556, 108] width 378 height 12
drag, startPoint x: 414, startPoint y: 108, endPoint x: 367, endPoint y: 111, distance: 46.8
click at [367, 111] on div "Dear [Name]," at bounding box center [556, 108] width 378 height 12
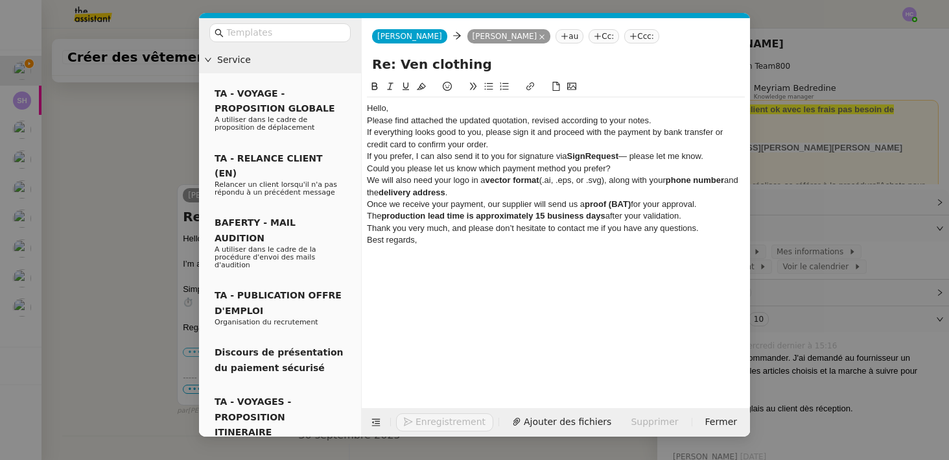
scroll to position [2074, 0]
click at [409, 110] on div "Hello," at bounding box center [556, 108] width 378 height 12
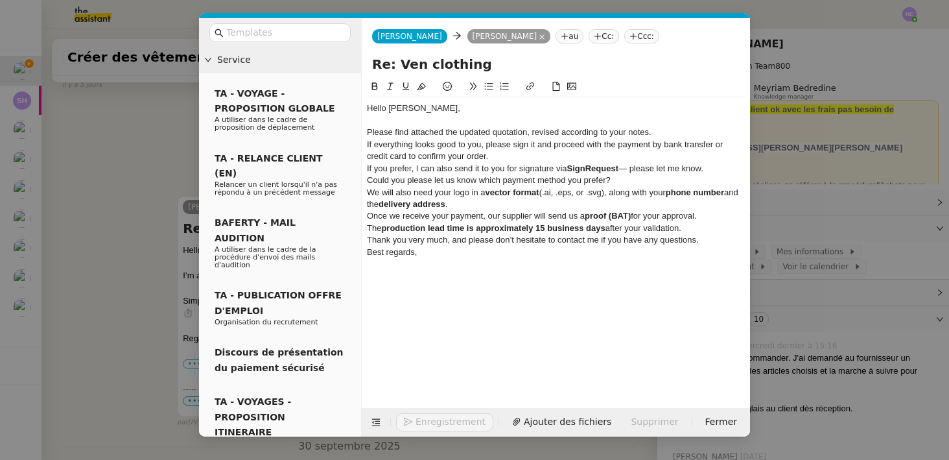
scroll to position [2080, 0]
click at [657, 134] on div "Please find attached the updated quotation, revised according to your notes." at bounding box center [556, 132] width 378 height 12
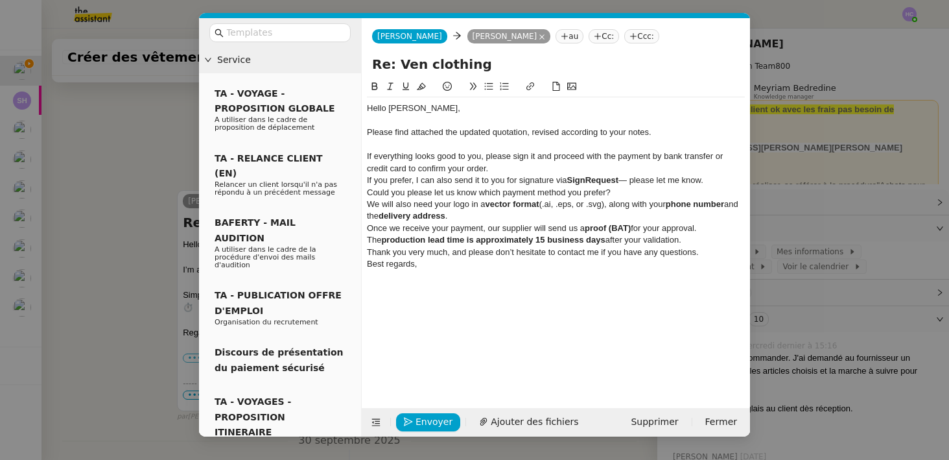
click at [497, 169] on div "If everything looks good to you, please sign it and proceed with the payment by…" at bounding box center [556, 162] width 378 height 24
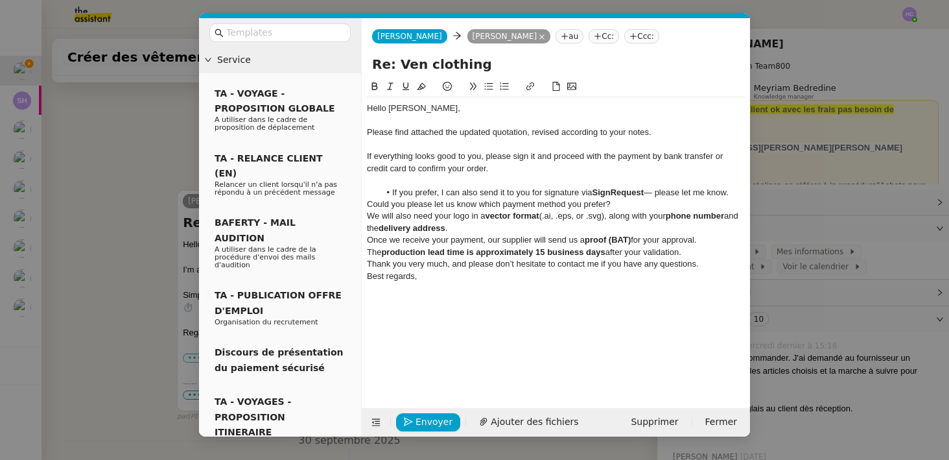
click at [629, 200] on div "Could you please let us know which payment method you prefer?" at bounding box center [556, 204] width 378 height 12
click at [736, 192] on li "If you prefer, I can also send it to you for signature via SignRequest — please…" at bounding box center [563, 193] width 366 height 12
click at [680, 205] on li "Could you please let us know which payment method you prefer?" at bounding box center [563, 204] width 366 height 12
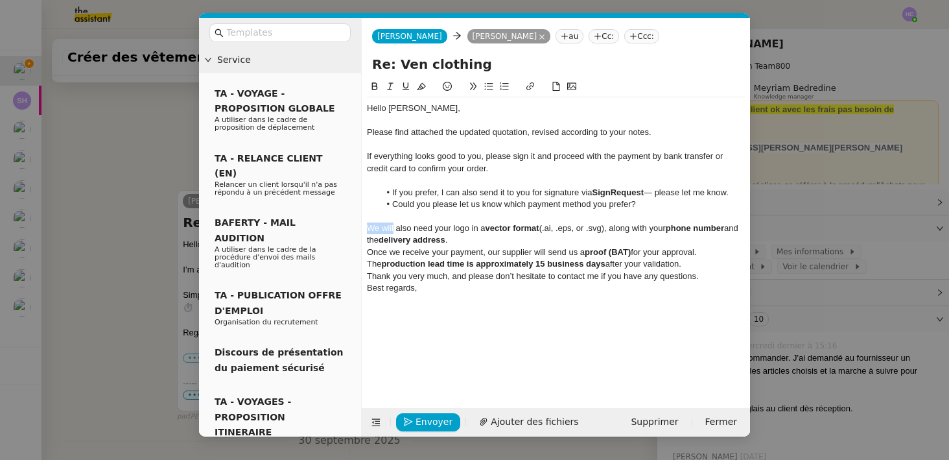
drag, startPoint x: 394, startPoint y: 231, endPoint x: 369, endPoint y: 230, distance: 25.3
click at [369, 230] on div "We will also need your logo in a vector format (.ai, .eps, or .svg), along with…" at bounding box center [556, 234] width 378 height 24
click at [534, 241] on div "Maingauche also need your logo in a vector format (.ai, .eps, or .svg), along w…" at bounding box center [556, 234] width 378 height 24
click at [388, 230] on div "Maingauche also need your logo in a vector format (.ai, .eps, or .svg), along w…" at bounding box center [556, 234] width 378 height 24
click at [455, 227] on div "Main Gauche also need your logo in a vector format (.ai, .eps, or .svg), along …" at bounding box center [556, 234] width 378 height 24
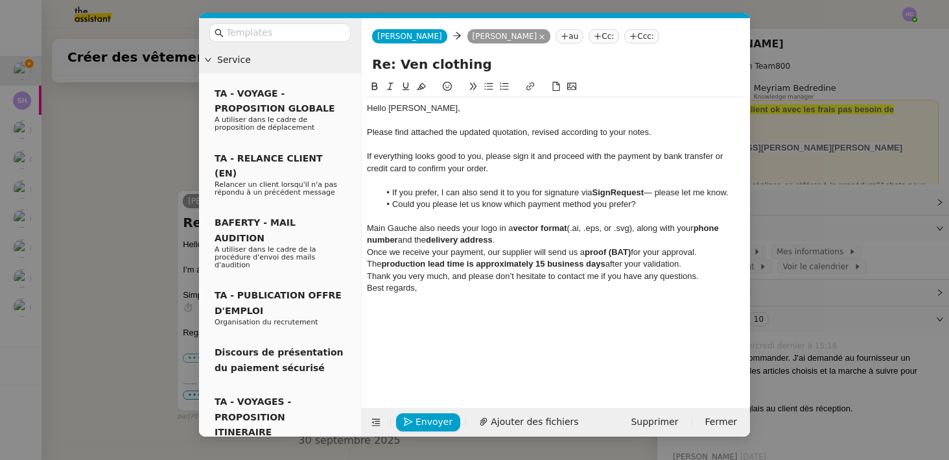
click at [504, 241] on div "Main Gauche also needs your logo in a vector format (.ai, .eps, or .svg), along…" at bounding box center [556, 234] width 378 height 24
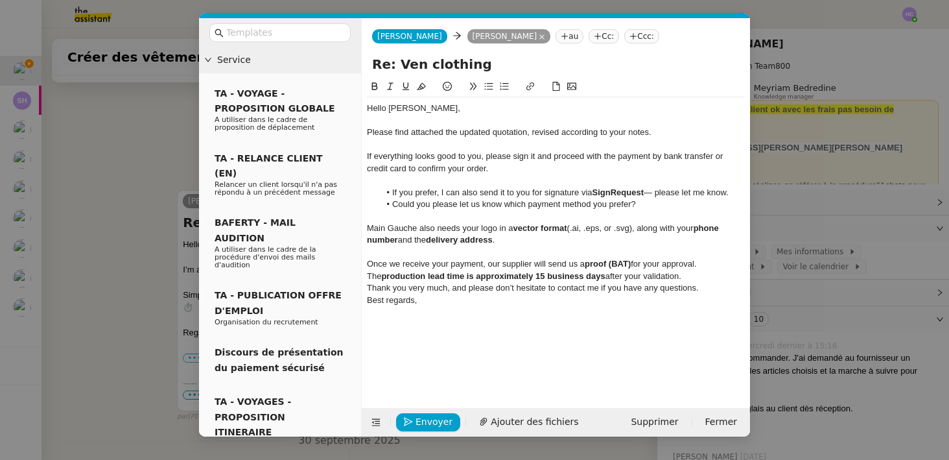
click at [396, 261] on div "Once we receive your payment, our supplier will send us a proof (BAT) for your …" at bounding box center [556, 270] width 378 height 24
click at [501, 264] on div "Once they receive your payment, our supplier will send us a proof (BAT) for you…" at bounding box center [556, 270] width 378 height 24
click at [708, 265] on div "Once they receive your payment, the supplier will send us a proof (BAT) for you…" at bounding box center [556, 270] width 378 height 24
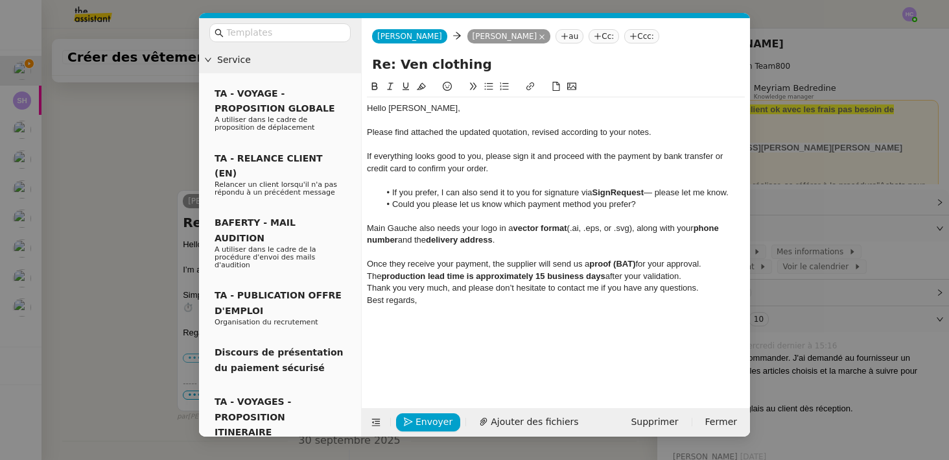
click at [699, 277] on div "The production lead time is approximately 15 business days after your validatio…" at bounding box center [556, 276] width 378 height 12
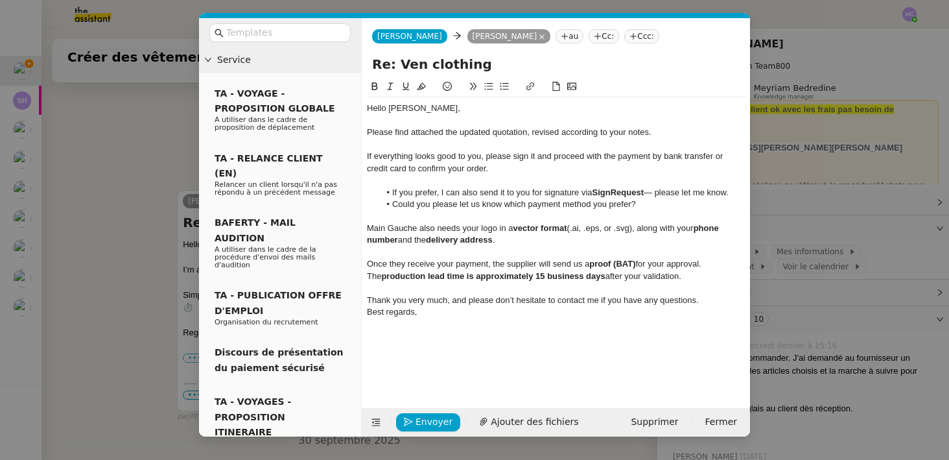
click at [460, 309] on div "Best regards," at bounding box center [556, 312] width 378 height 12
click at [497, 156] on div "If everything looks good to you, please sign it and proceed with the payment by…" at bounding box center [556, 162] width 378 height 24
click at [476, 208] on li "Could you please let us know which payment method you prefer?" at bounding box center [563, 204] width 366 height 12
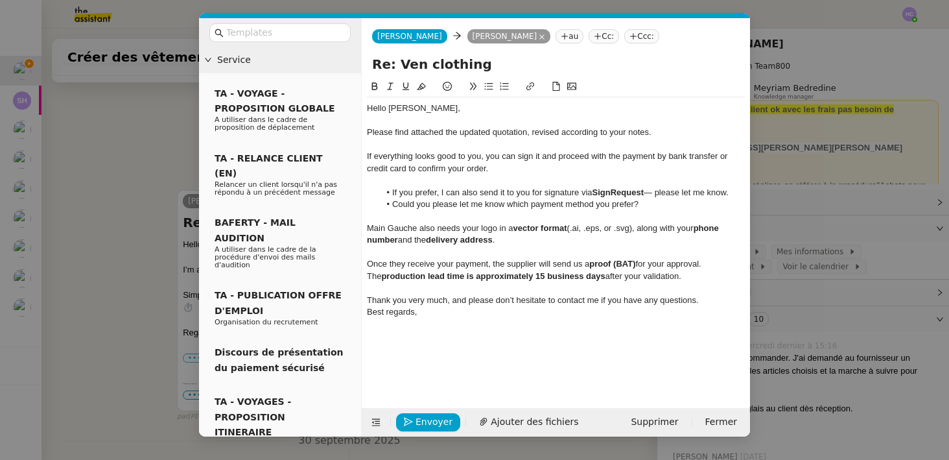
click at [475, 289] on div at bounding box center [556, 288] width 378 height 12
click at [440, 313] on div "Best regards," at bounding box center [556, 312] width 378 height 12
click at [500, 417] on span "Ajouter des fichiers" at bounding box center [535, 421] width 88 height 15
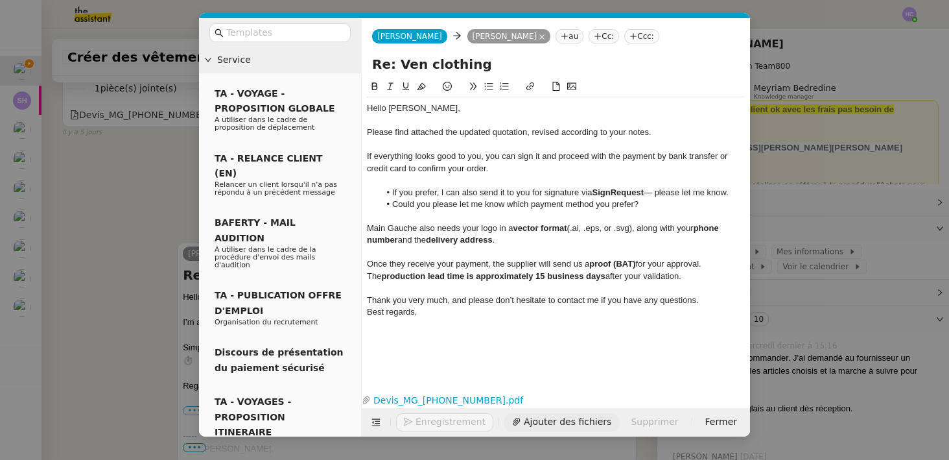
scroll to position [2132, 0]
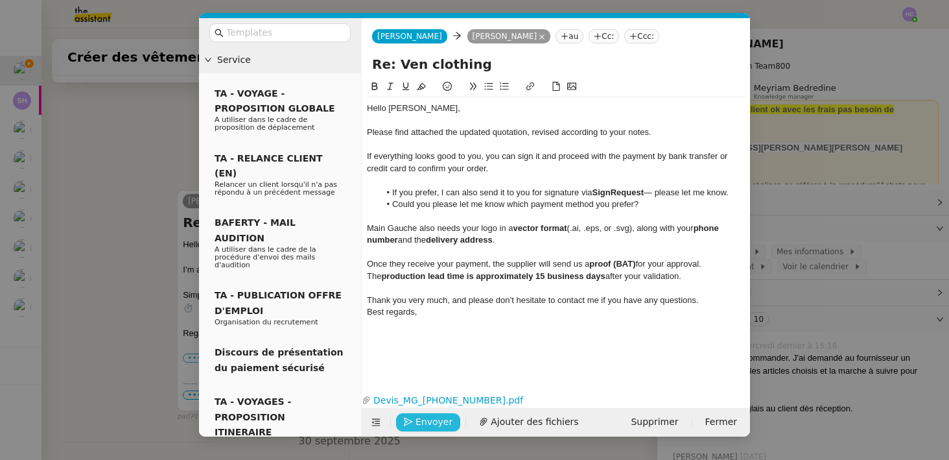
click at [433, 420] on span "Envoyer" at bounding box center [434, 421] width 37 height 15
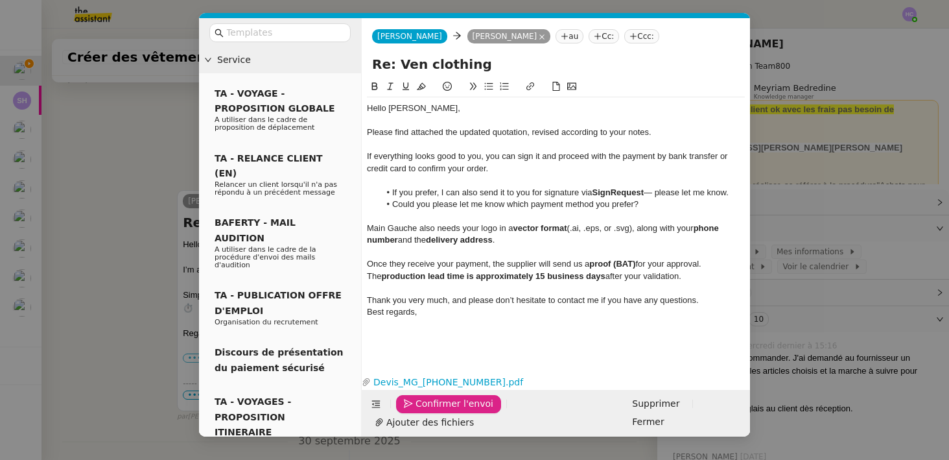
click at [709, 304] on div "Thank you very much, and please don’t hesitate to contact me if you have any qu…" at bounding box center [556, 300] width 378 height 12
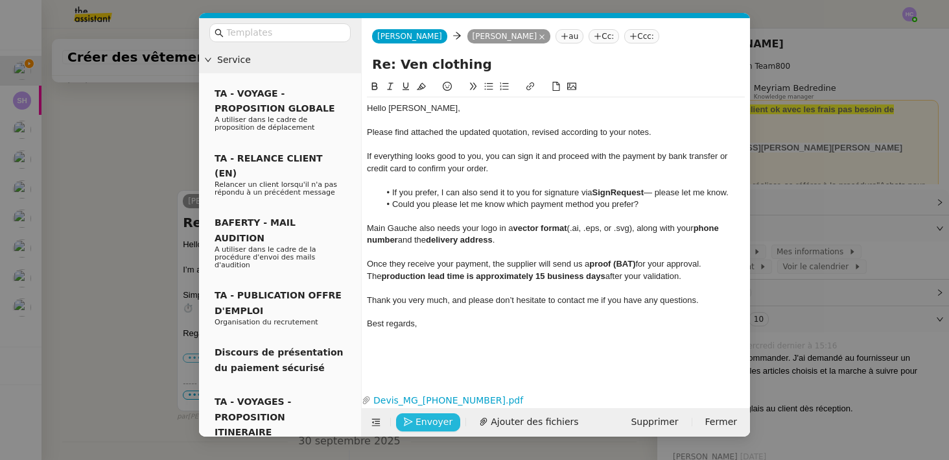
click at [119, 209] on nz-modal-container "Service TA - VOYAGE - PROPOSITION GLOBALE A utiliser dans le cadre de propositi…" at bounding box center [474, 230] width 949 height 460
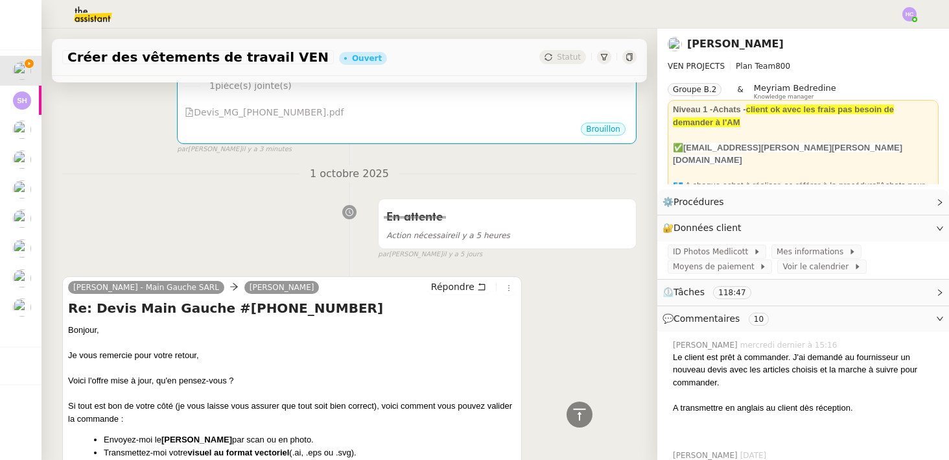
scroll to position [368, 0]
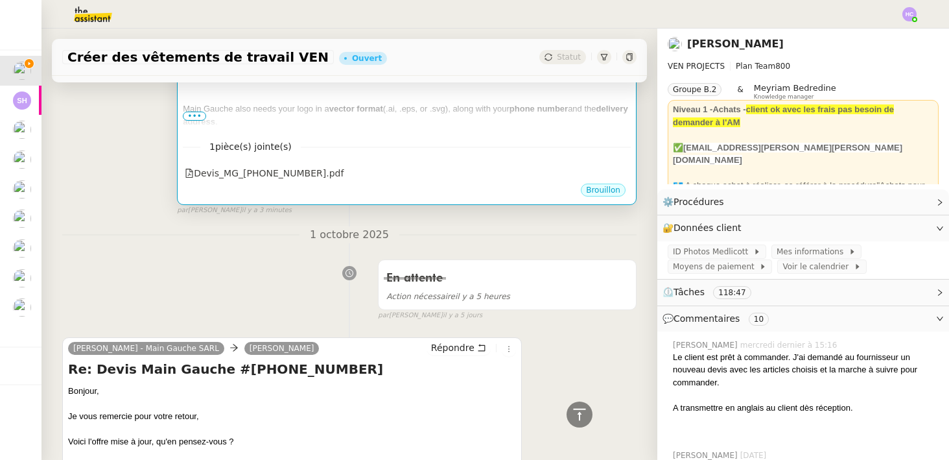
click at [385, 144] on nz-divider "1 pièce(s) jointe(s)" at bounding box center [407, 146] width 448 height 15
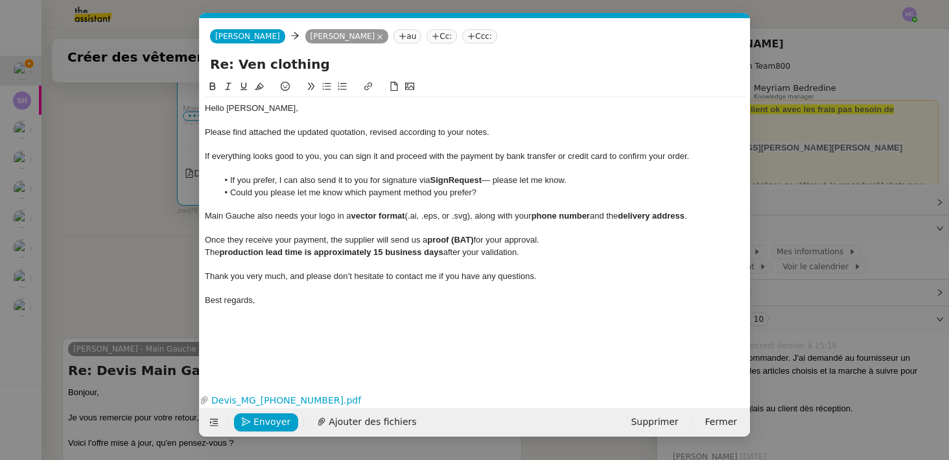
scroll to position [0, 27]
click at [357, 242] on div "Once they receive your payment, the supplier will send us a proof (BAT) for you…" at bounding box center [475, 240] width 540 height 12
click at [410, 246] on div "The production lead time is approximately 15 business days after your validatio…" at bounding box center [475, 252] width 540 height 12
click at [415, 241] on div "Once they receive your payment, the supplier will send us a proof (BAT) for you…" at bounding box center [475, 240] width 540 height 12
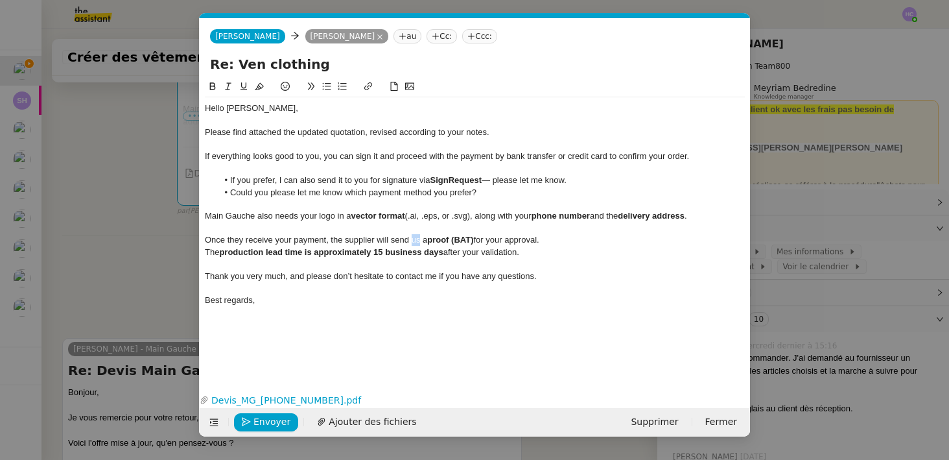
click at [415, 241] on div "Once they receive your payment, the supplier will send us a proof (BAT) for you…" at bounding box center [475, 240] width 540 height 12
click at [541, 241] on div "Once they receive your payment, the supplier will send a proof (BAT) for your a…" at bounding box center [475, 240] width 540 height 12
click at [539, 253] on div "The production lead time is approximately 15 business days after your validatio…" at bounding box center [475, 252] width 540 height 12
click at [541, 243] on div "Once they receive your payment, the supplier will send a proof (BAT) for your a…" at bounding box center [475, 240] width 540 height 12
click at [528, 254] on div "The production lead time is approximately 15 business days after your validatio…" at bounding box center [475, 252] width 540 height 12
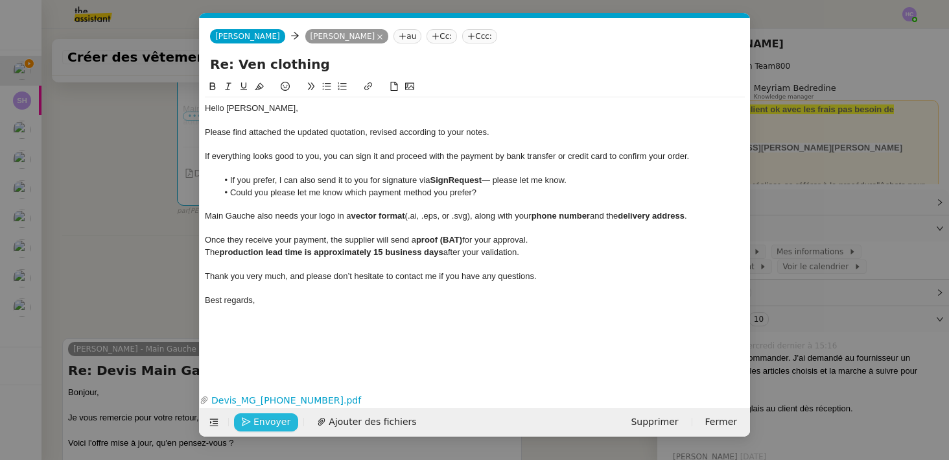
click at [264, 418] on span "Envoyer" at bounding box center [272, 421] width 37 height 15
click at [264, 418] on span "Confirmer l'envoi" at bounding box center [293, 421] width 78 height 15
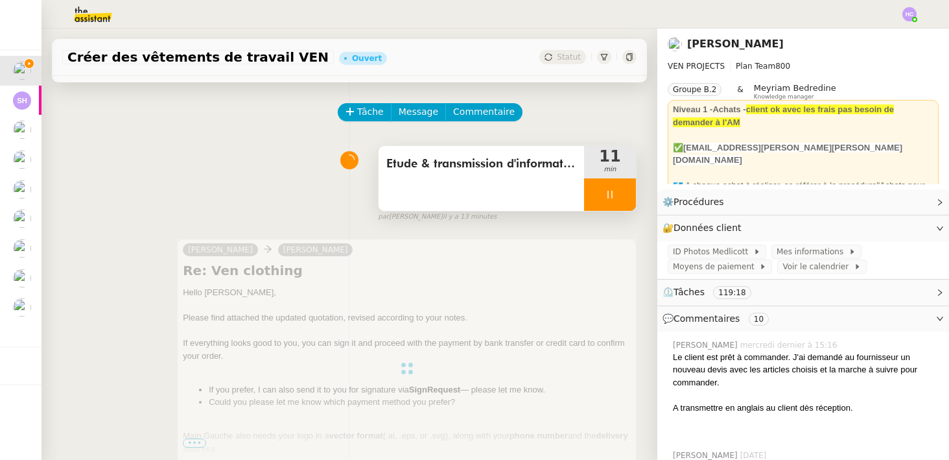
scroll to position [0, 0]
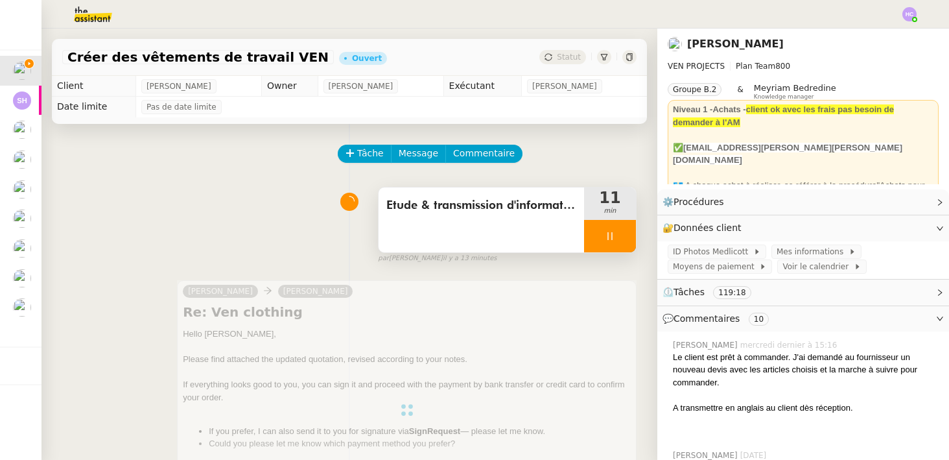
click at [596, 232] on div at bounding box center [610, 236] width 52 height 32
click at [628, 231] on icon at bounding box center [623, 236] width 10 height 10
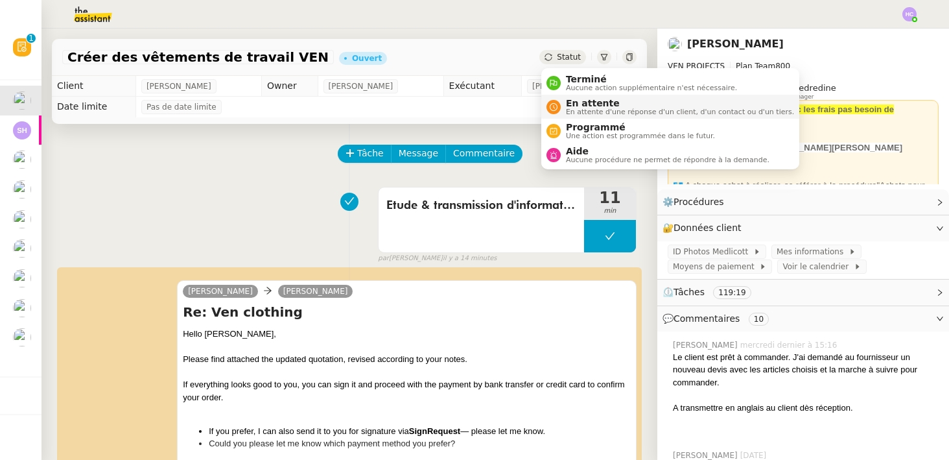
click at [573, 105] on span "En attente" at bounding box center [680, 103] width 228 height 10
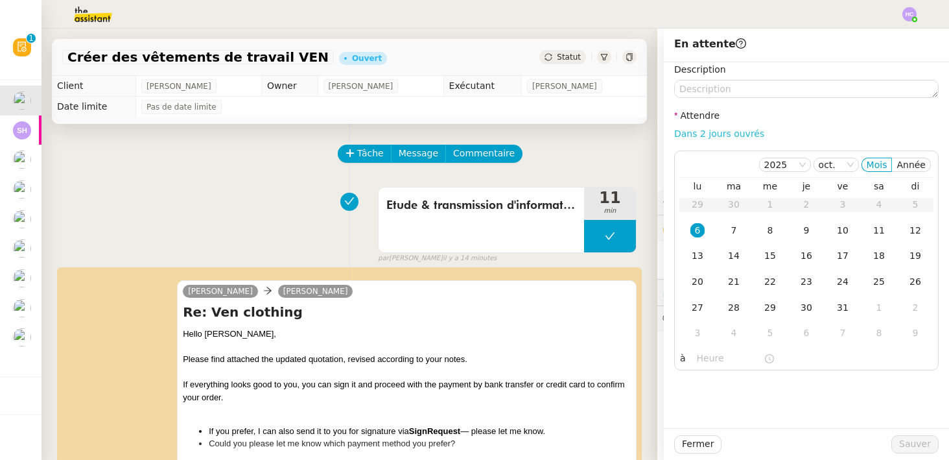
click at [697, 133] on link "Dans 2 jours ouvrés" at bounding box center [719, 133] width 90 height 10
type input "07:00"
click at [924, 441] on span "Sauver" at bounding box center [915, 443] width 32 height 15
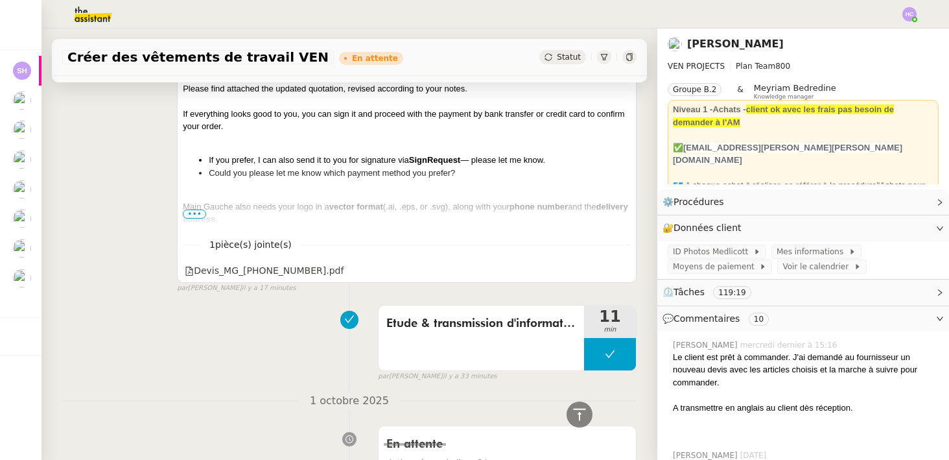
scroll to position [281, 0]
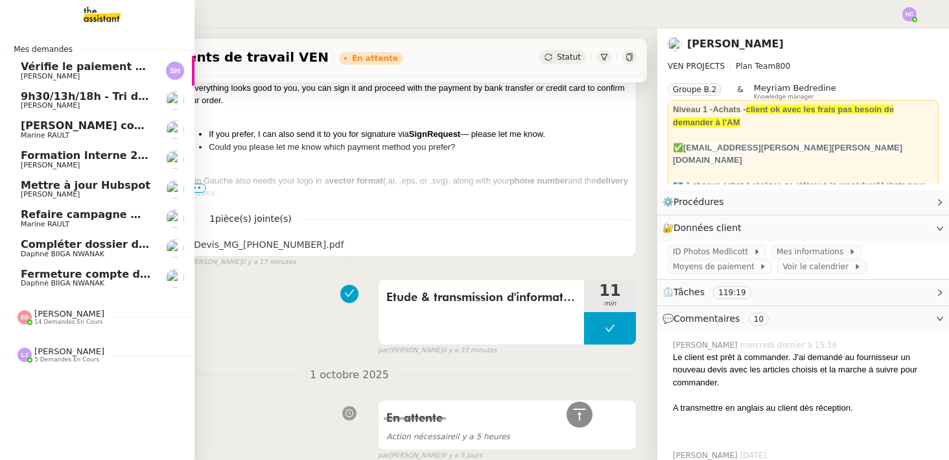
drag, startPoint x: 52, startPoint y: 96, endPoint x: 130, endPoint y: -126, distance: 235.2
click at [93, 93] on span "9h30/13h/18h - Tri de la boite mail PRO - [DATE]" at bounding box center [185, 96] width 329 height 12
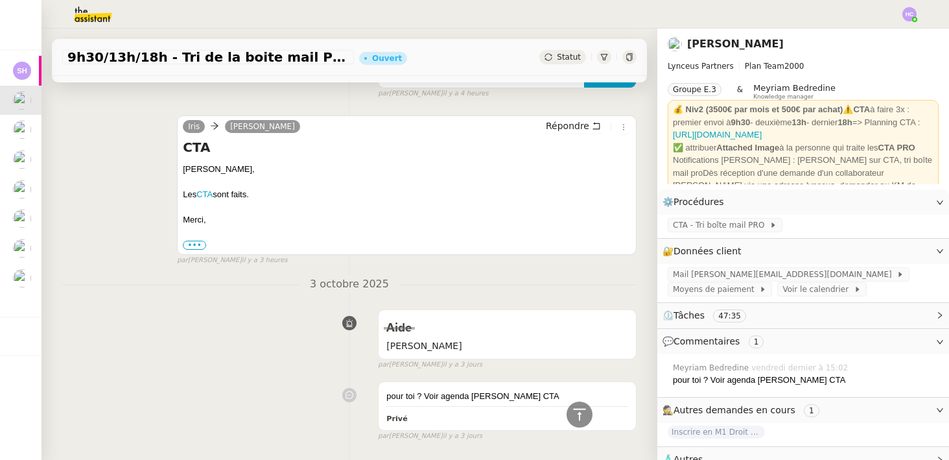
scroll to position [208, 0]
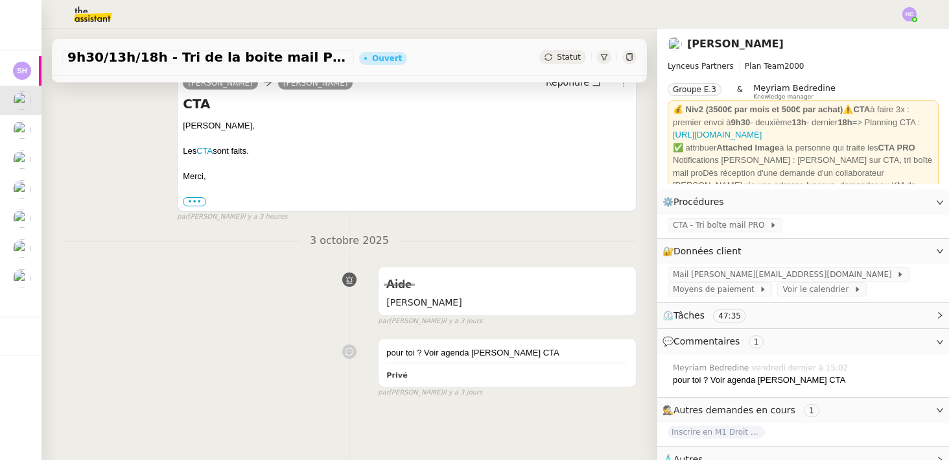
click at [272, 274] on div "Aide hannah false par Léa J. il y a 3 jours" at bounding box center [349, 293] width 575 height 67
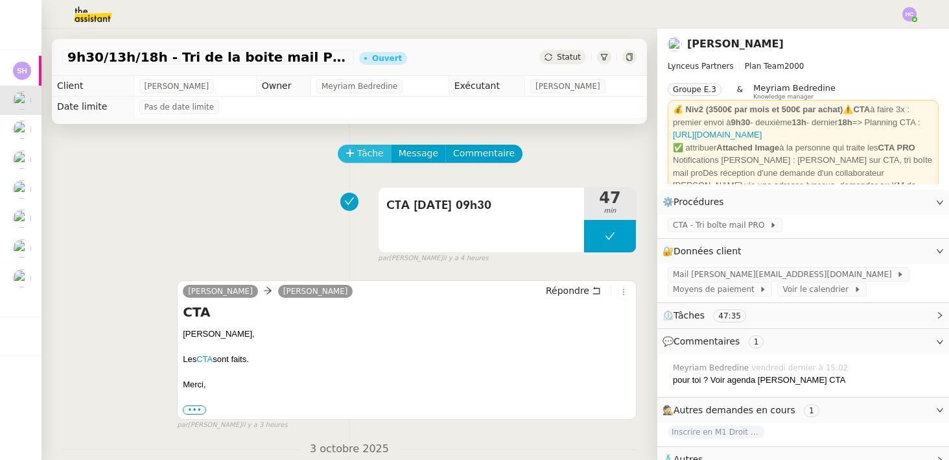
click at [354, 156] on icon at bounding box center [350, 152] width 9 height 9
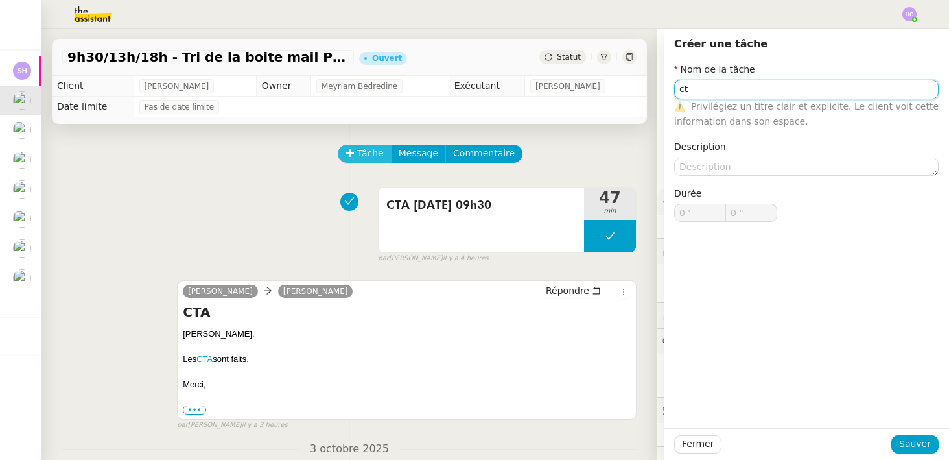
type input "c"
type input "X"
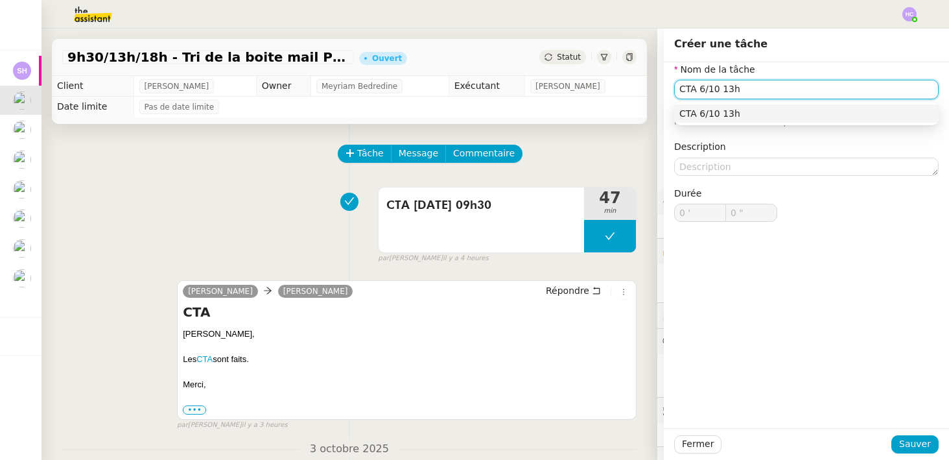
click at [726, 115] on div "CTA 6/10 13h" at bounding box center [807, 114] width 254 height 12
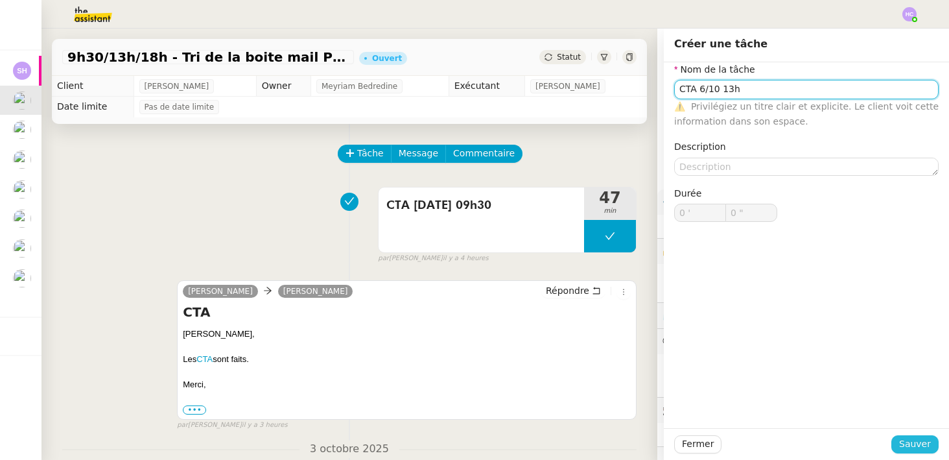
type input "CTA 6/10 13h"
click at [913, 446] on span "Sauver" at bounding box center [915, 443] width 32 height 15
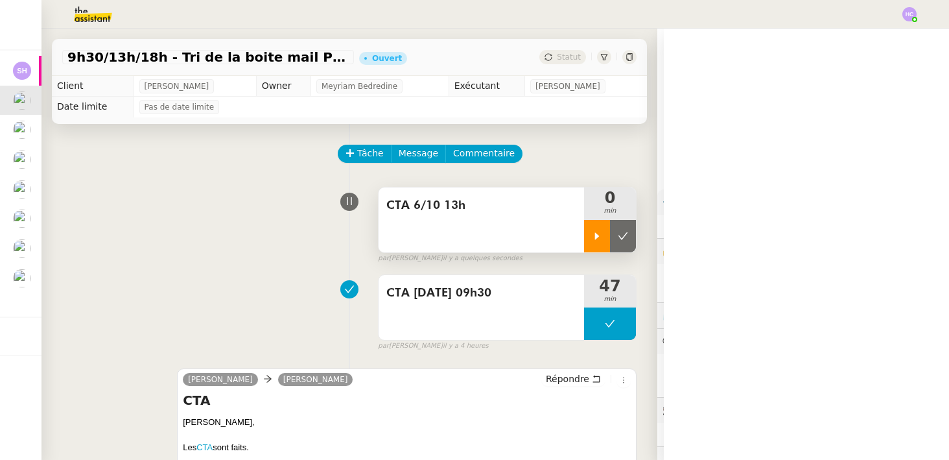
click at [595, 231] on icon at bounding box center [597, 236] width 10 height 10
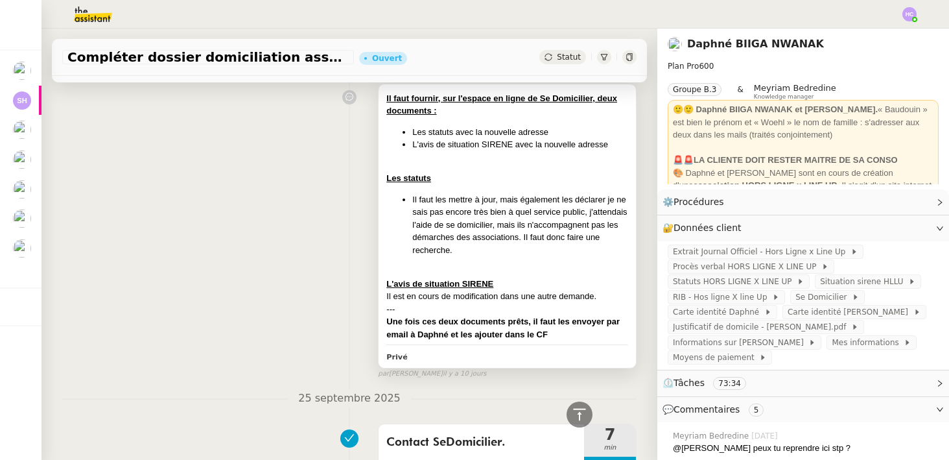
scroll to position [1052, 0]
